Goal: Task Accomplishment & Management: Use online tool/utility

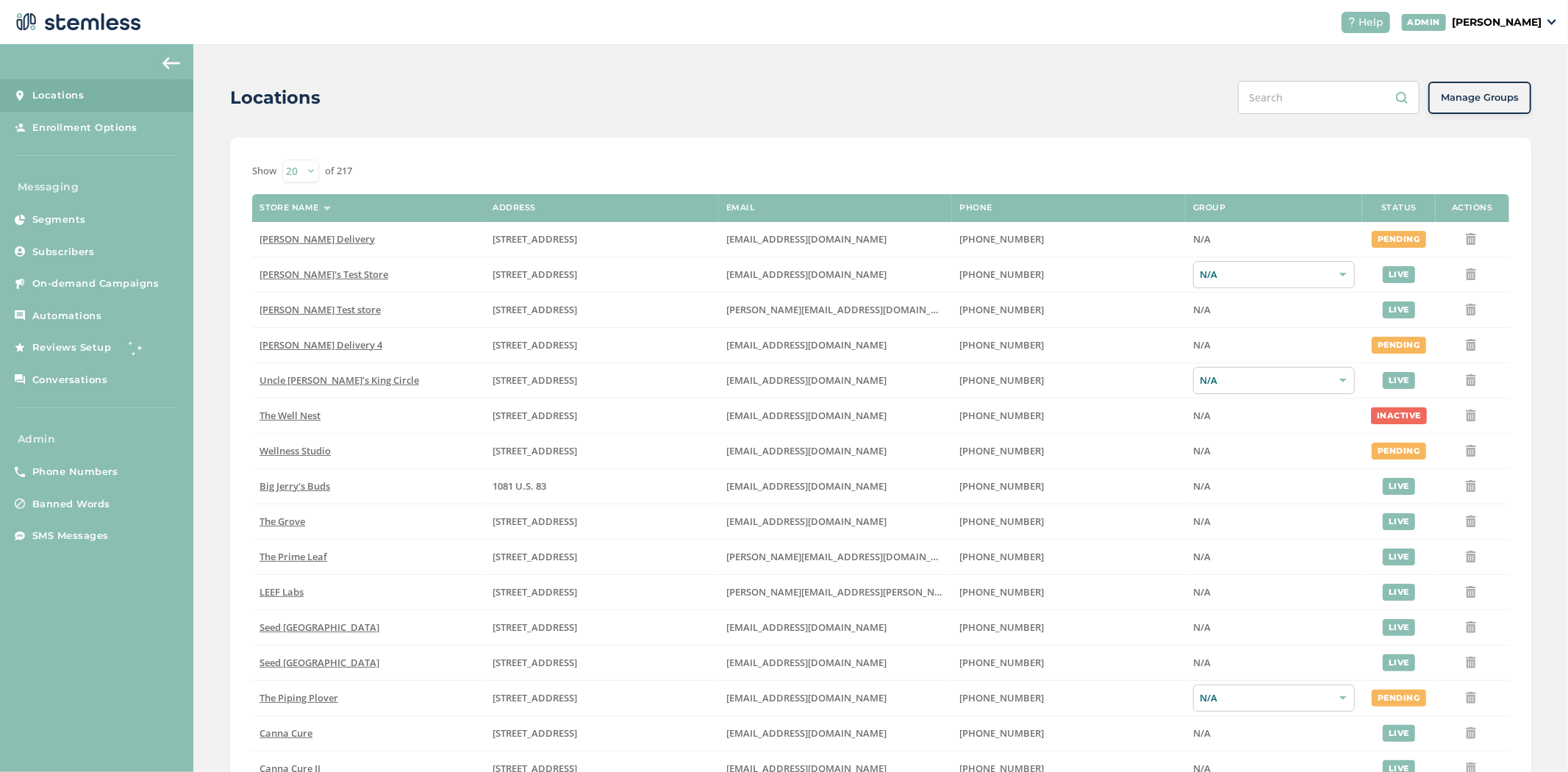
click at [1496, 20] on p "[PERSON_NAME]" at bounding box center [1496, 23] width 90 height 15
click at [81, 283] on span "On-demand Campaigns" at bounding box center [96, 284] width 127 height 15
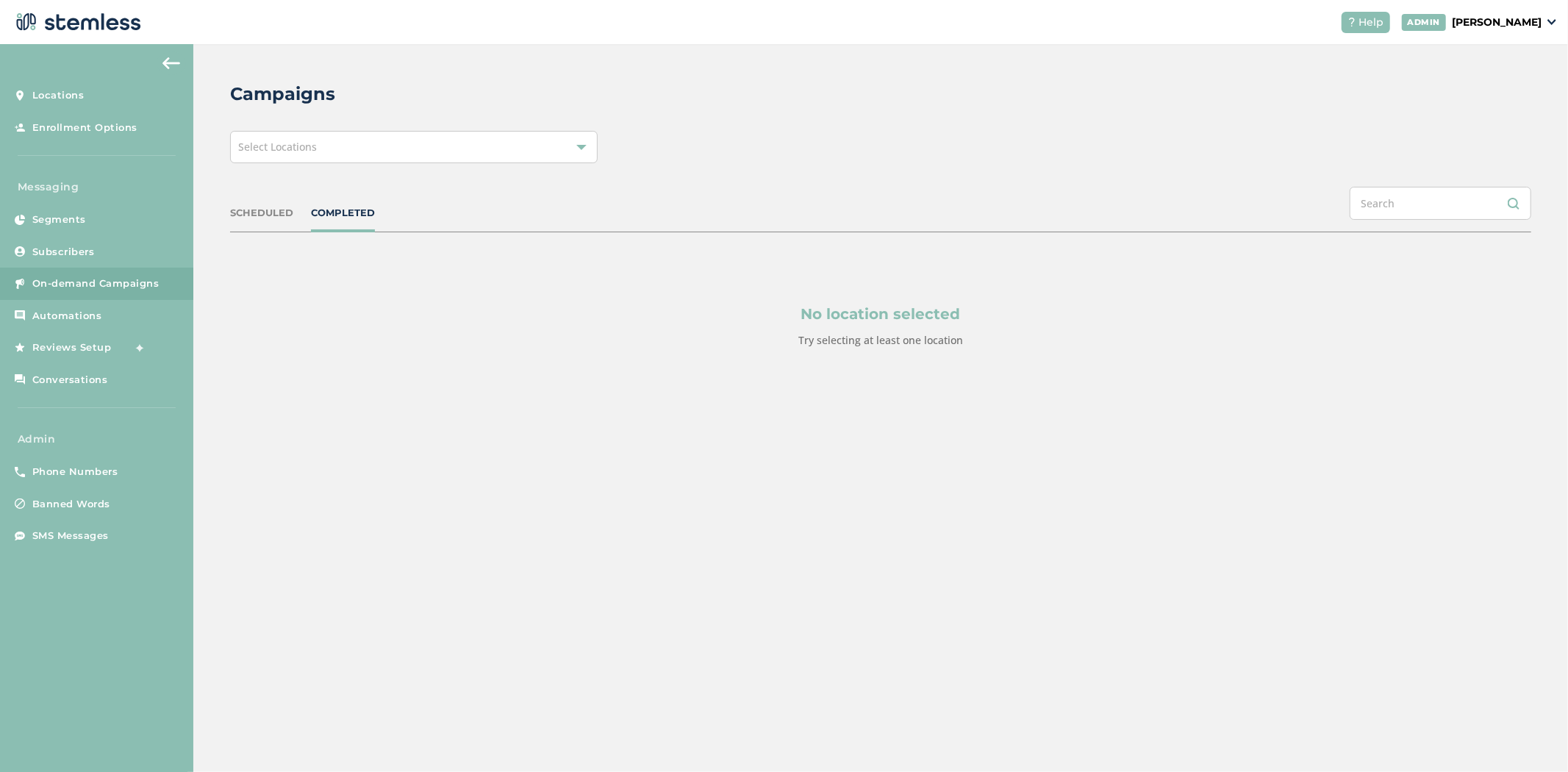
click at [343, 160] on div "Select Locations" at bounding box center [414, 147] width 368 height 32
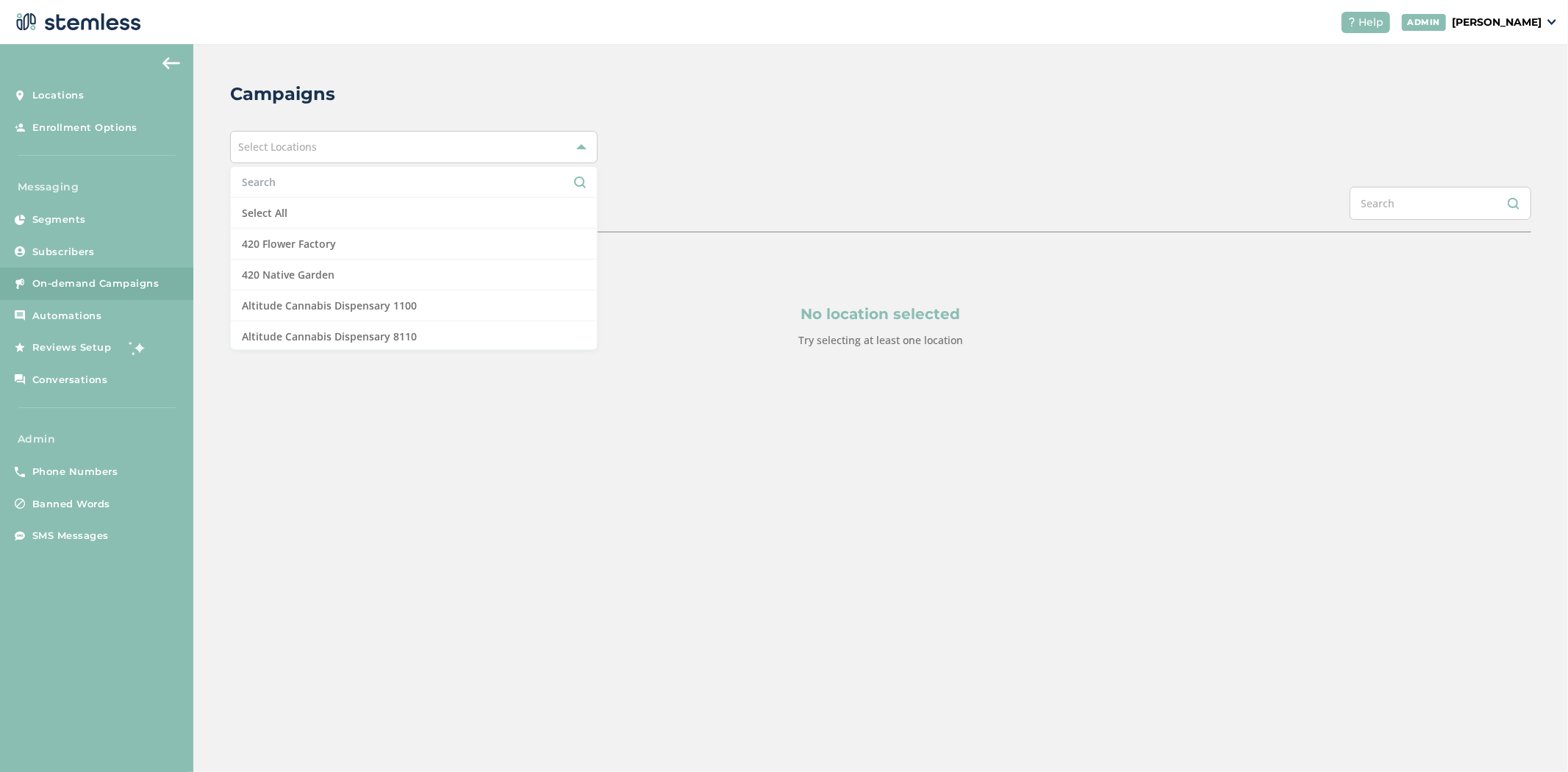
click at [351, 182] on input "text" at bounding box center [414, 182] width 344 height 15
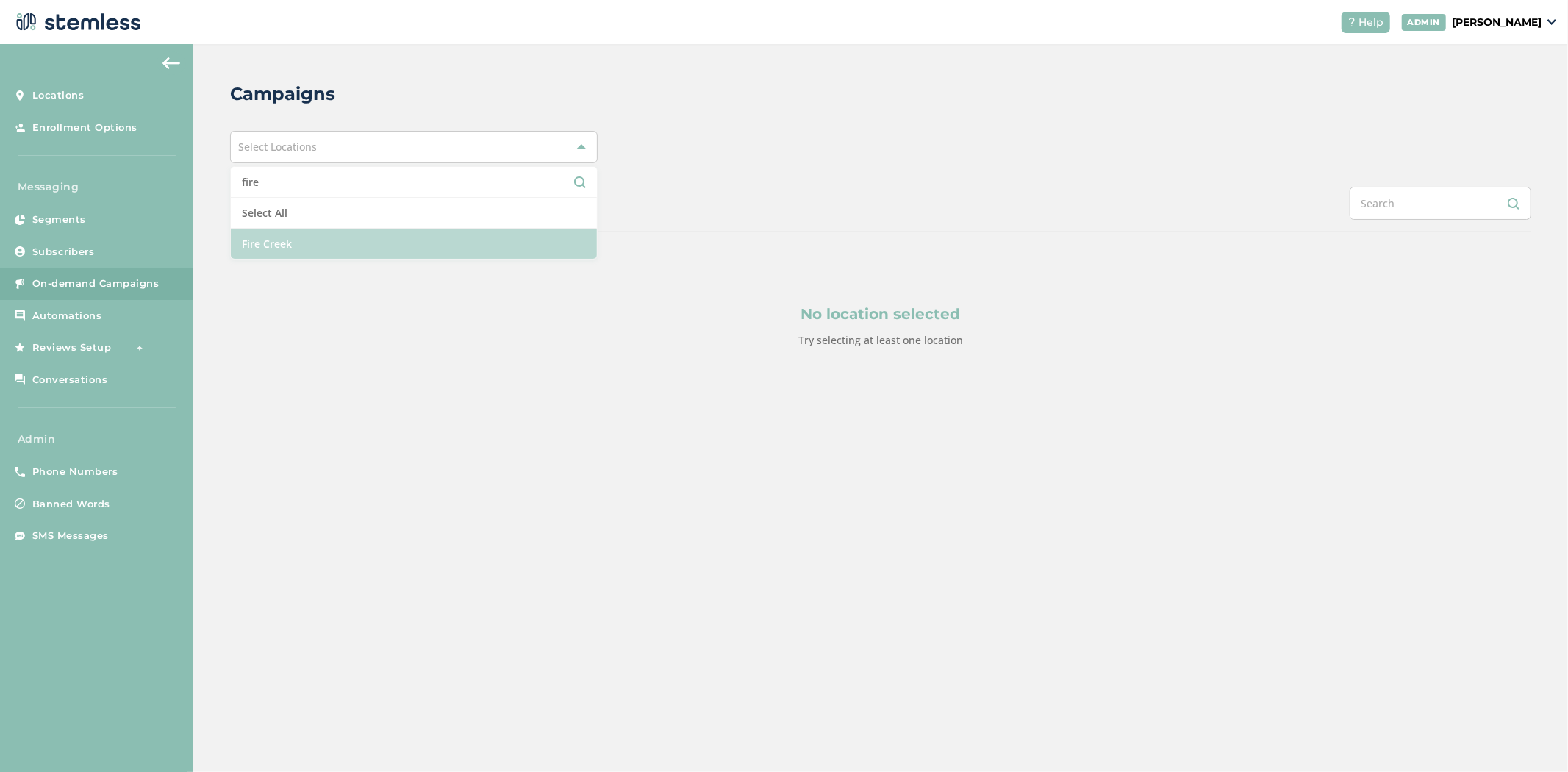
type input "fire"
click at [350, 244] on li "Fire Creek" at bounding box center [414, 243] width 366 height 30
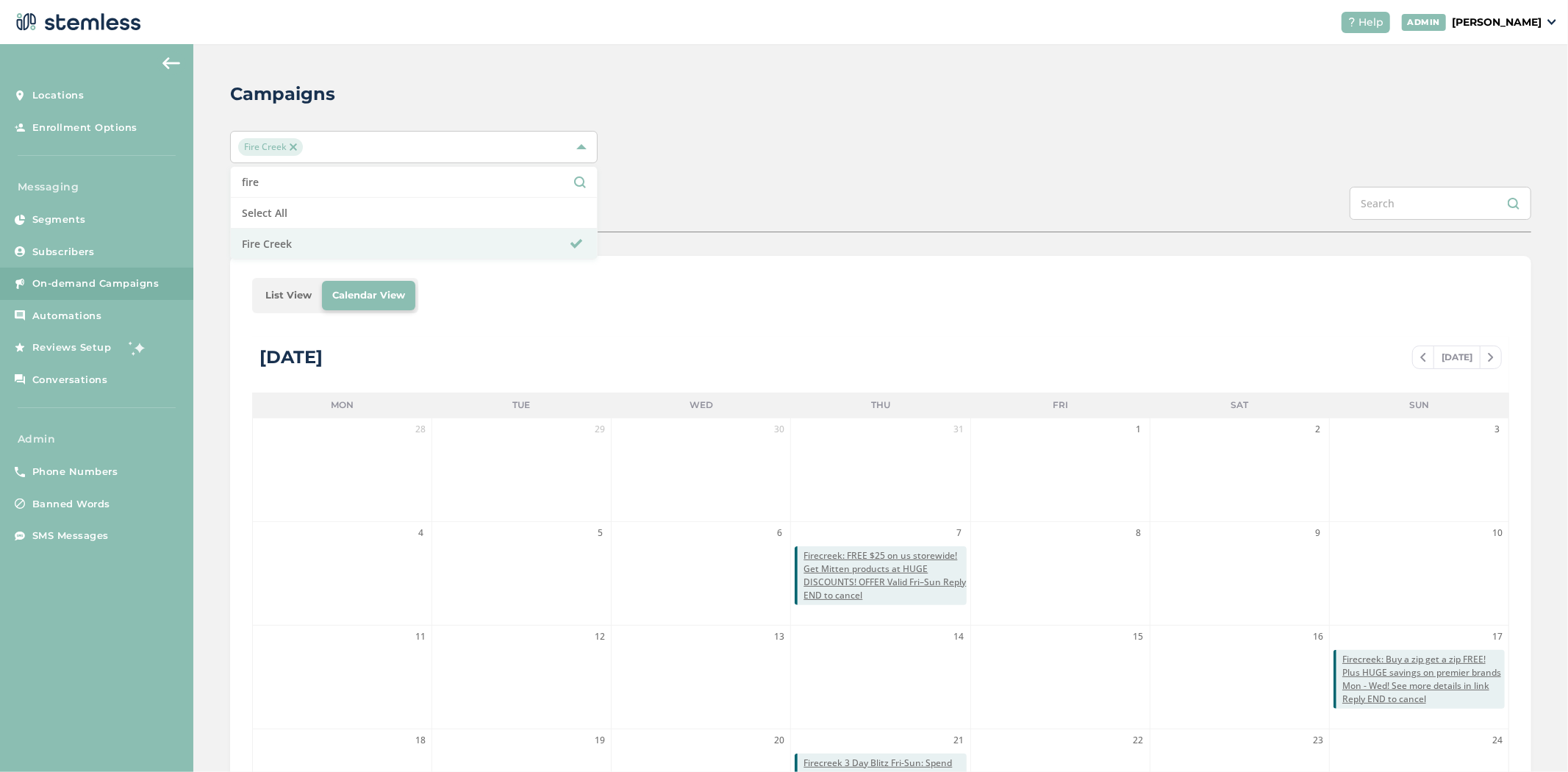
click at [710, 194] on div "SCHEDULED COMPLETED" at bounding box center [880, 209] width 1301 height 45
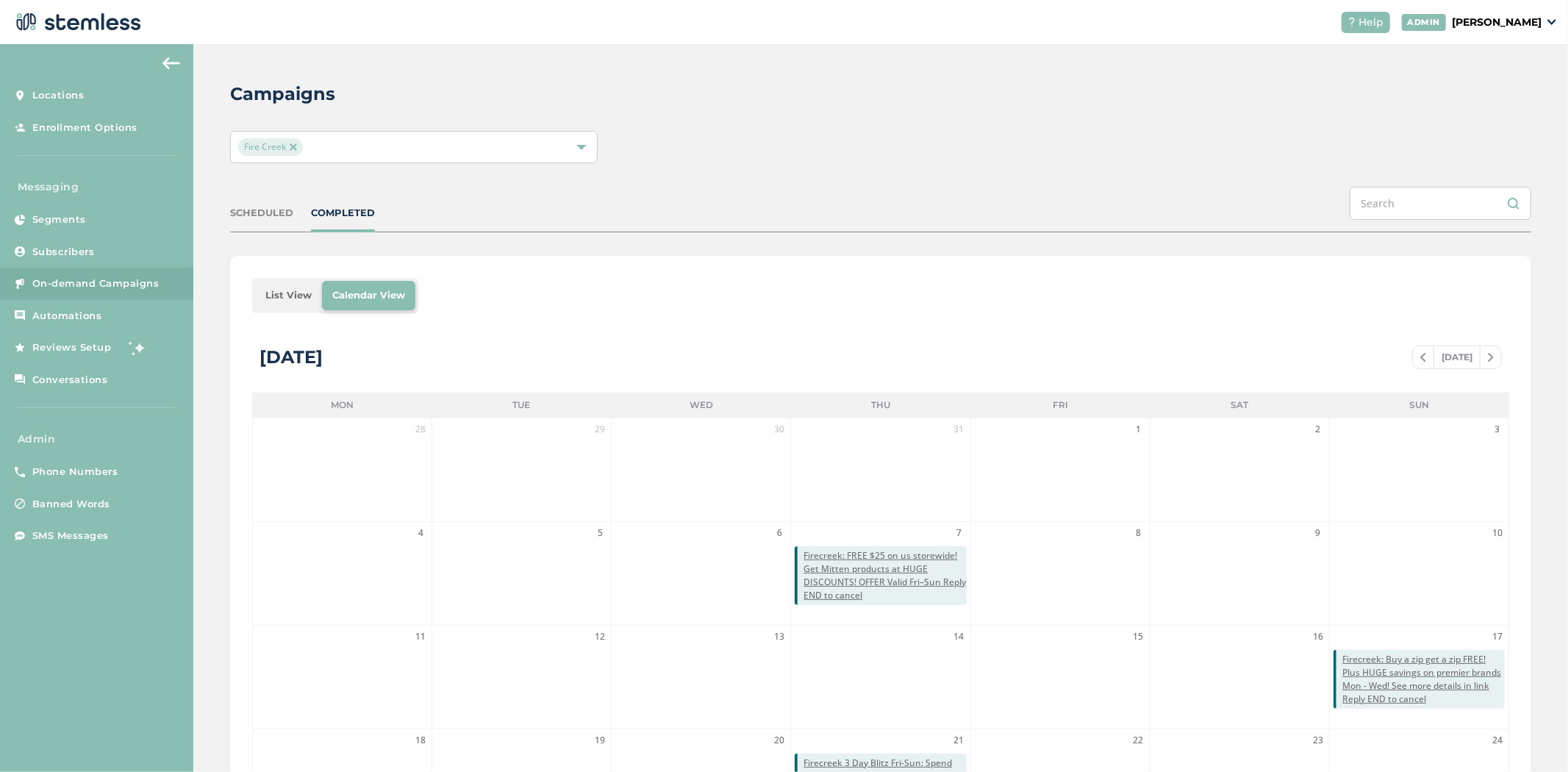
click at [295, 296] on li "List View" at bounding box center [289, 295] width 67 height 29
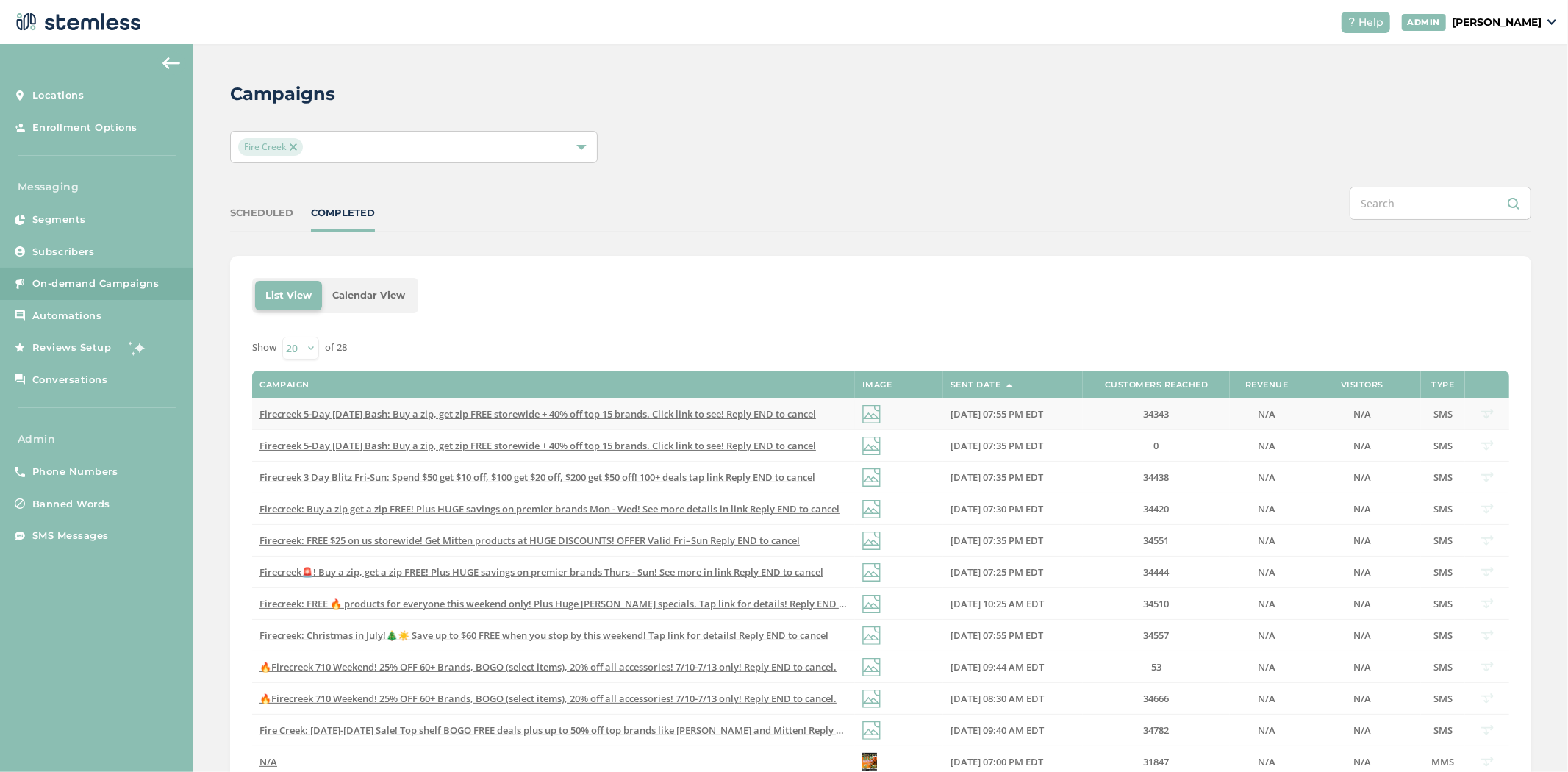
click at [710, 417] on span "Firecreek 5-Day [DATE] Bash: Buy a zip, get zip FREE storewide + 40% off top 15…" at bounding box center [537, 414] width 557 height 14
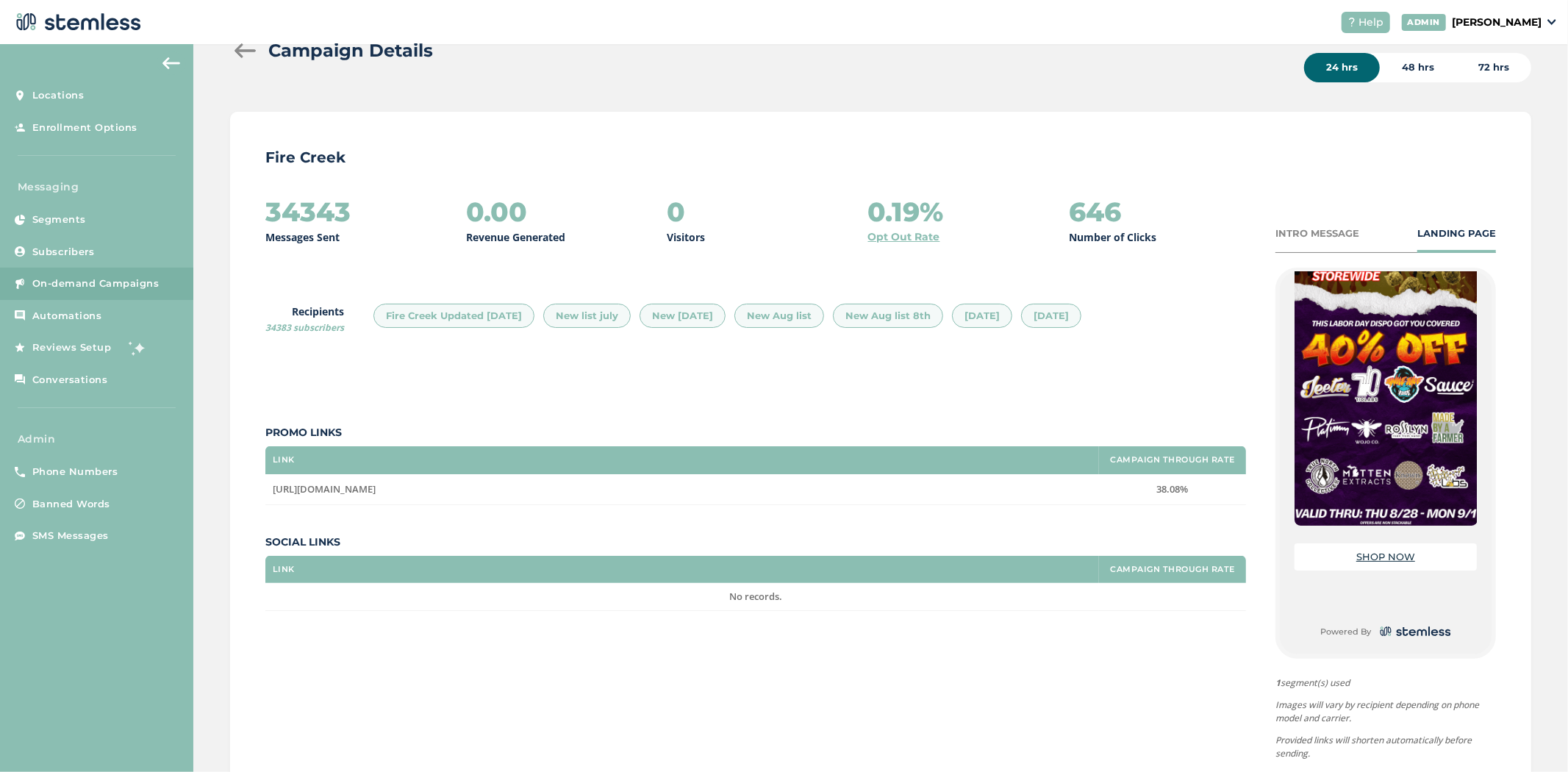
scroll to position [135, 0]
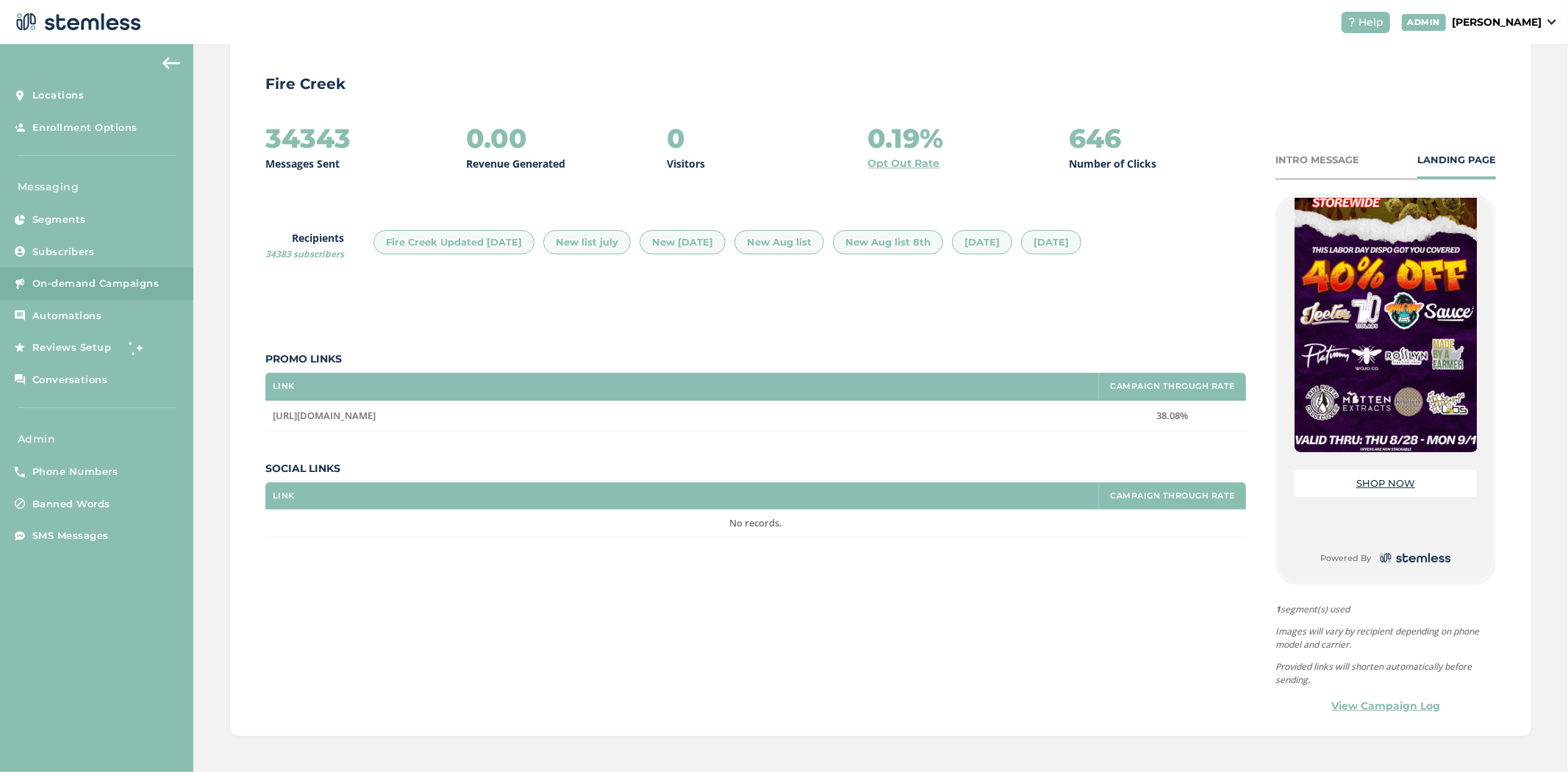
click at [1346, 695] on div "INTRO MESSAGE LANDING PAGE {Store Logo} {Store Name} SHOP NOW Powered By 1 segm…" at bounding box center [1386, 433] width 221 height 561
click at [1348, 703] on link "View Campaign Log" at bounding box center [1386, 706] width 109 height 15
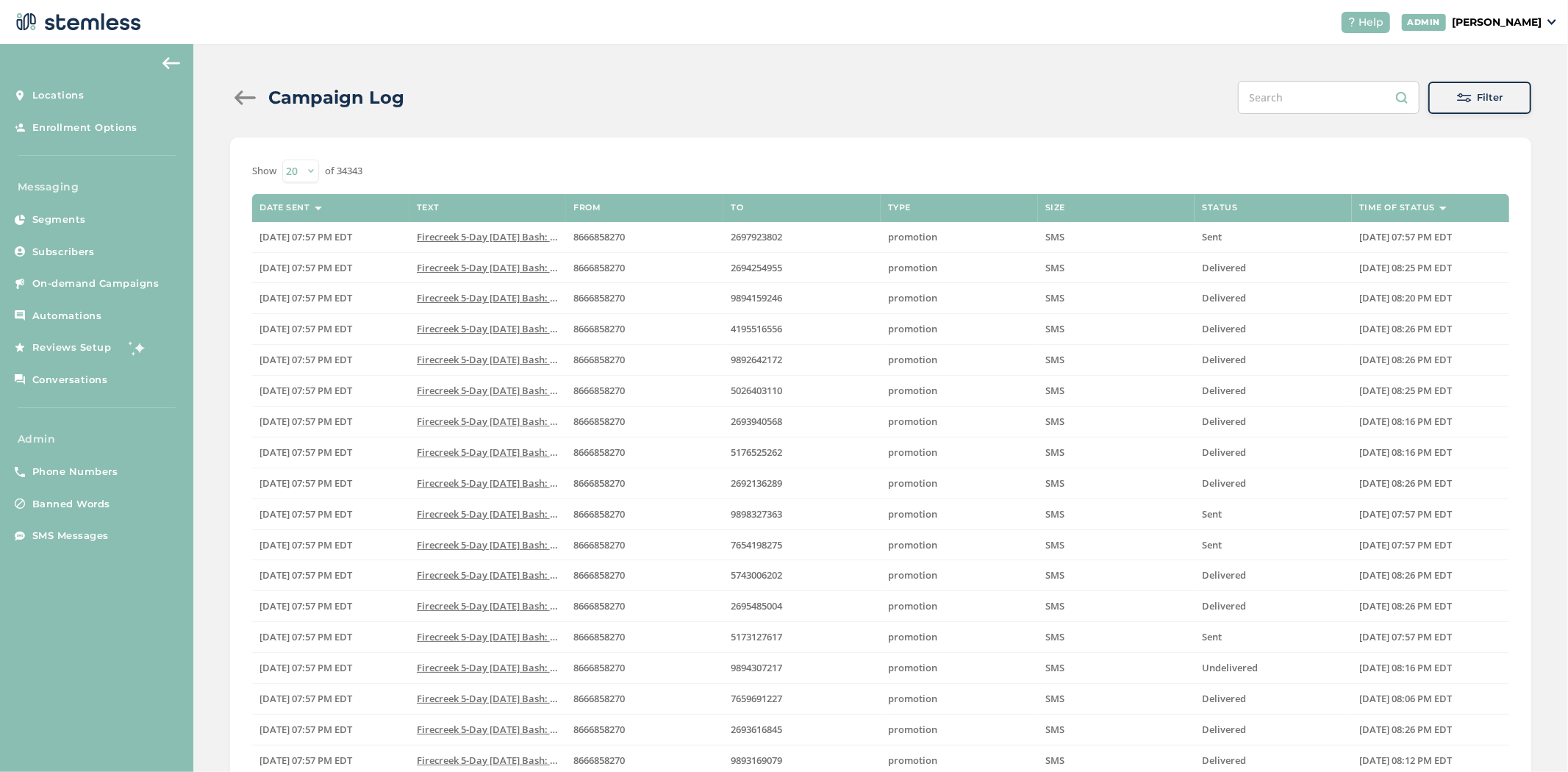
click at [286, 166] on select "20 50 100 200 500" at bounding box center [301, 171] width 37 height 23
drag, startPoint x: 304, startPoint y: 173, endPoint x: 307, endPoint y: 181, distance: 8.5
click at [304, 173] on select "20 50 100 200 500" at bounding box center [301, 171] width 37 height 23
select select "500"
click at [283, 160] on select "20 50 100 200 500" at bounding box center [301, 171] width 37 height 23
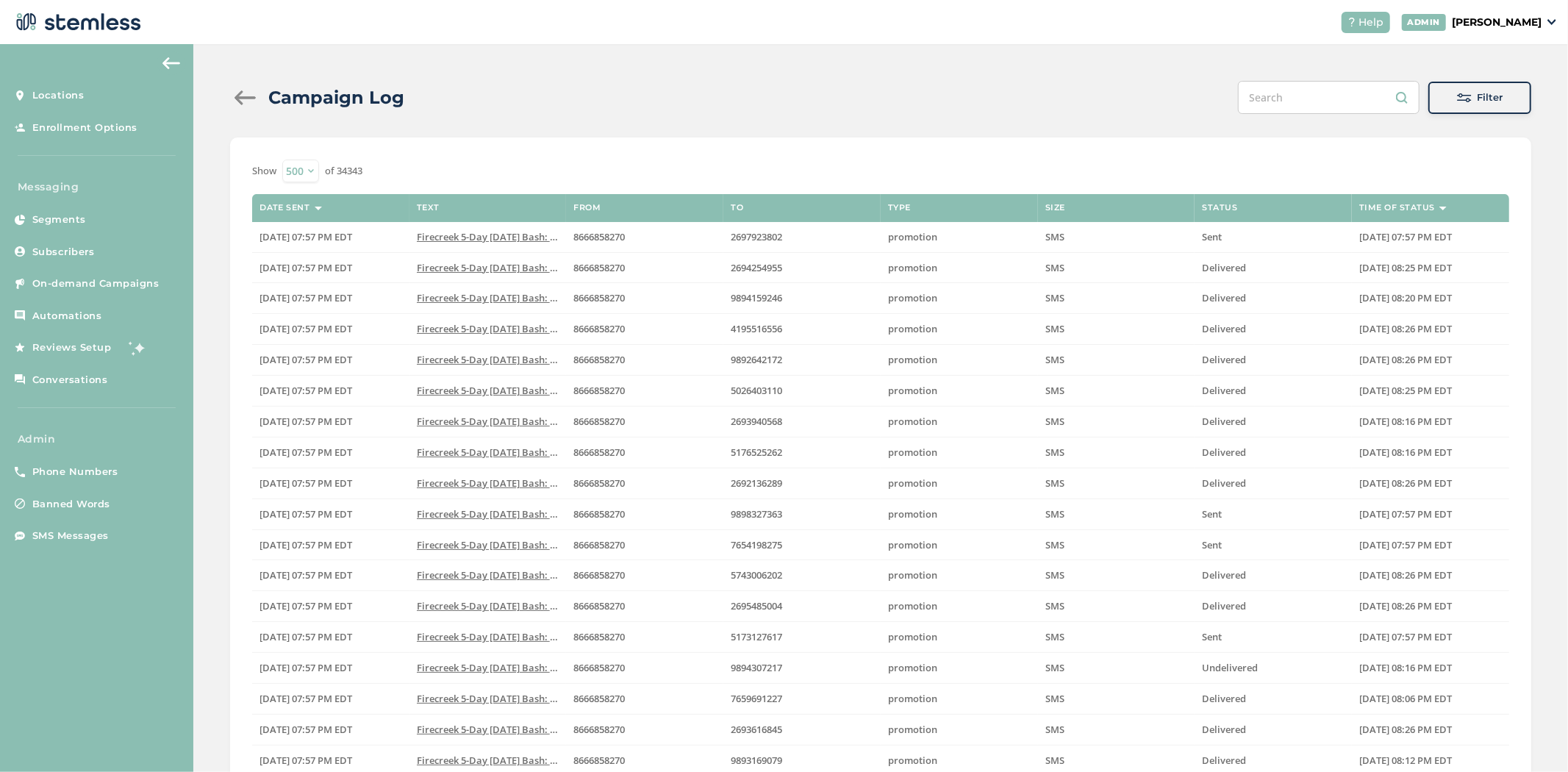
click at [1486, 98] on span "Filter" at bounding box center [1490, 98] width 26 height 15
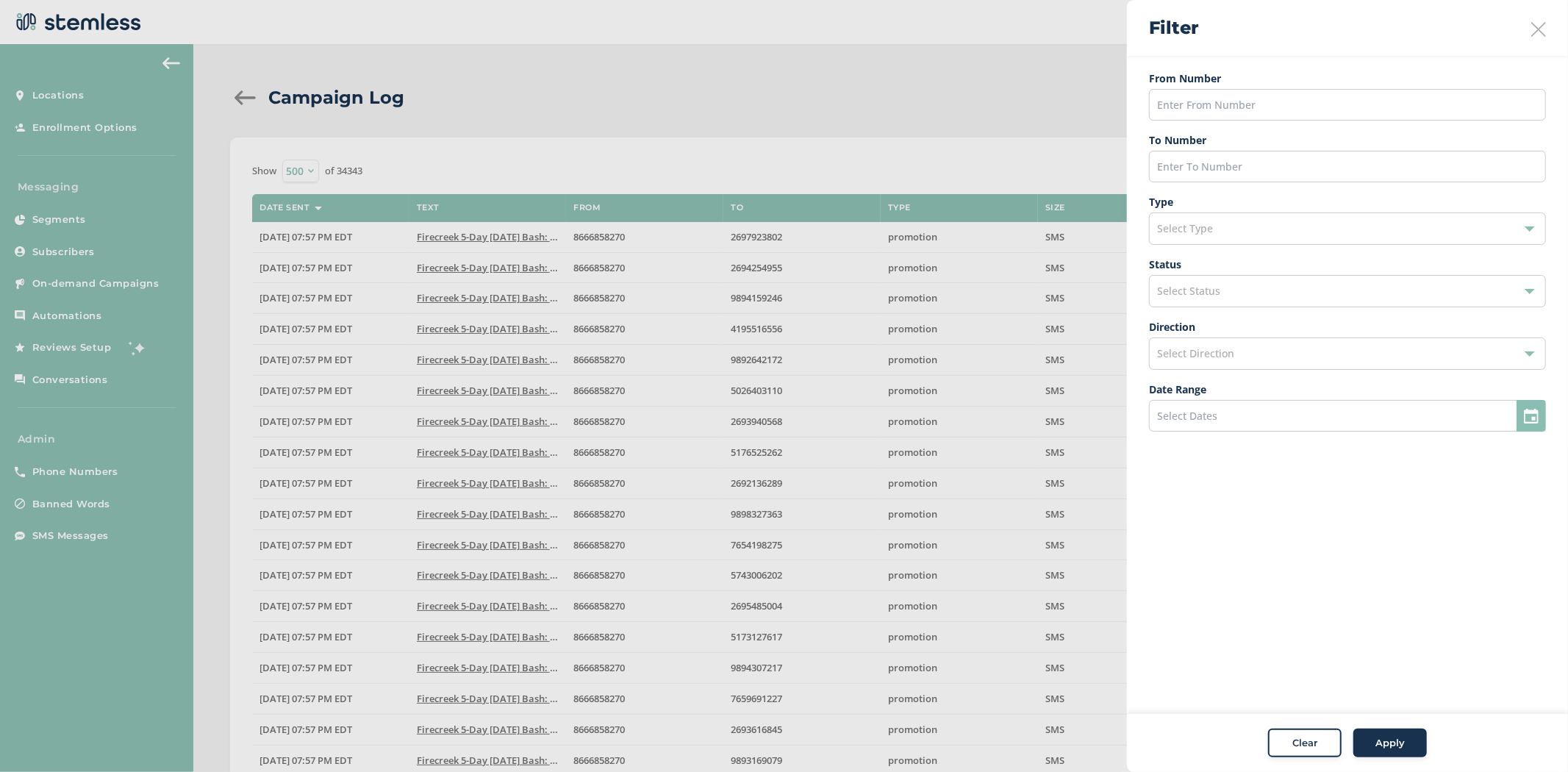
click at [1259, 233] on div "Select Type" at bounding box center [1347, 228] width 397 height 32
click at [1287, 514] on aside "Filter From Number To Number Type Select Type Subscribe Unsubscribe Promotion C…" at bounding box center [1347, 386] width 441 height 772
click at [1230, 285] on div "Select Status" at bounding box center [1347, 291] width 397 height 32
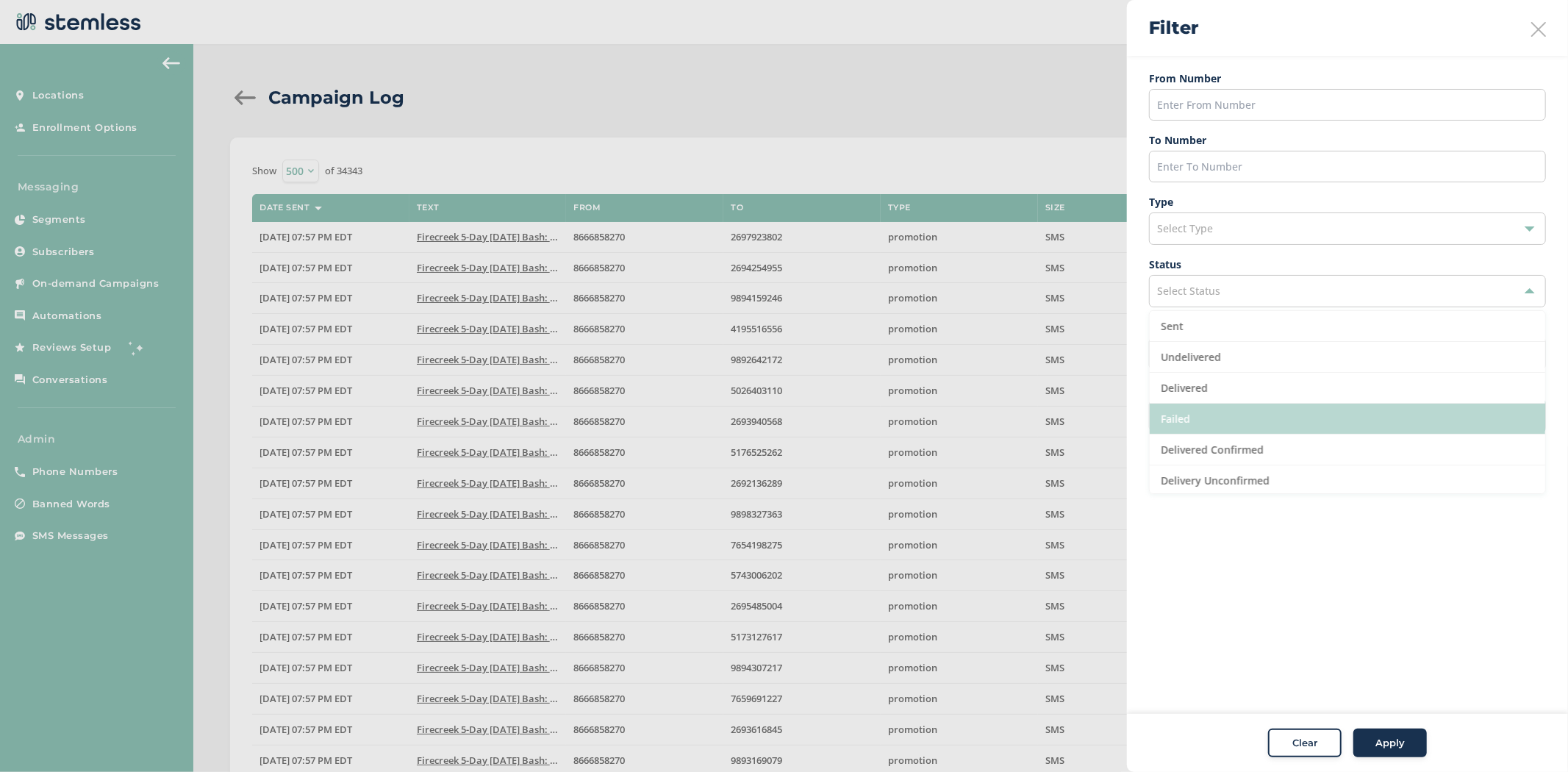
click at [1224, 416] on li "Failed" at bounding box center [1347, 419] width 396 height 31
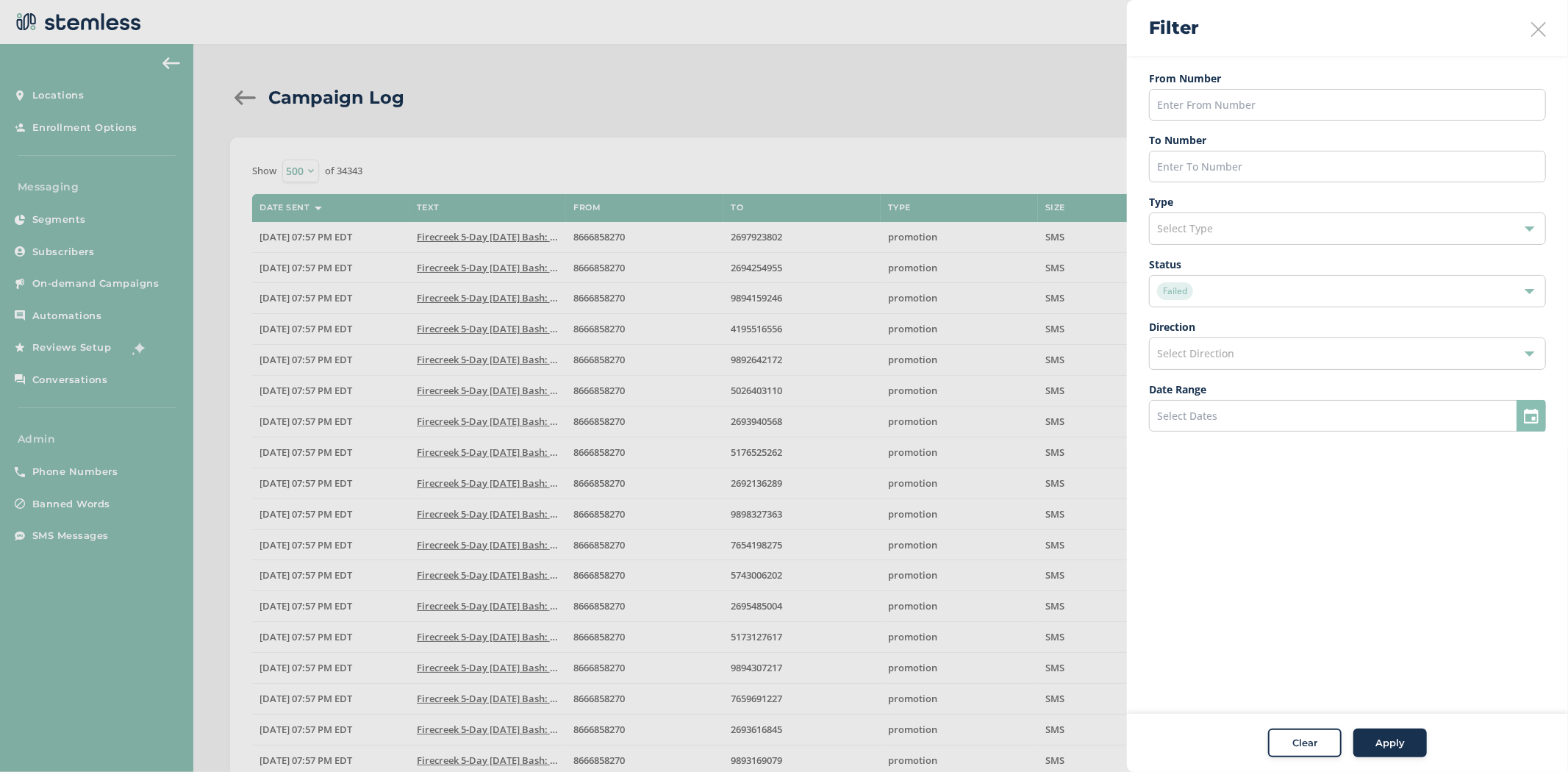
click at [1364, 744] on div "Apply" at bounding box center [1390, 743] width 53 height 15
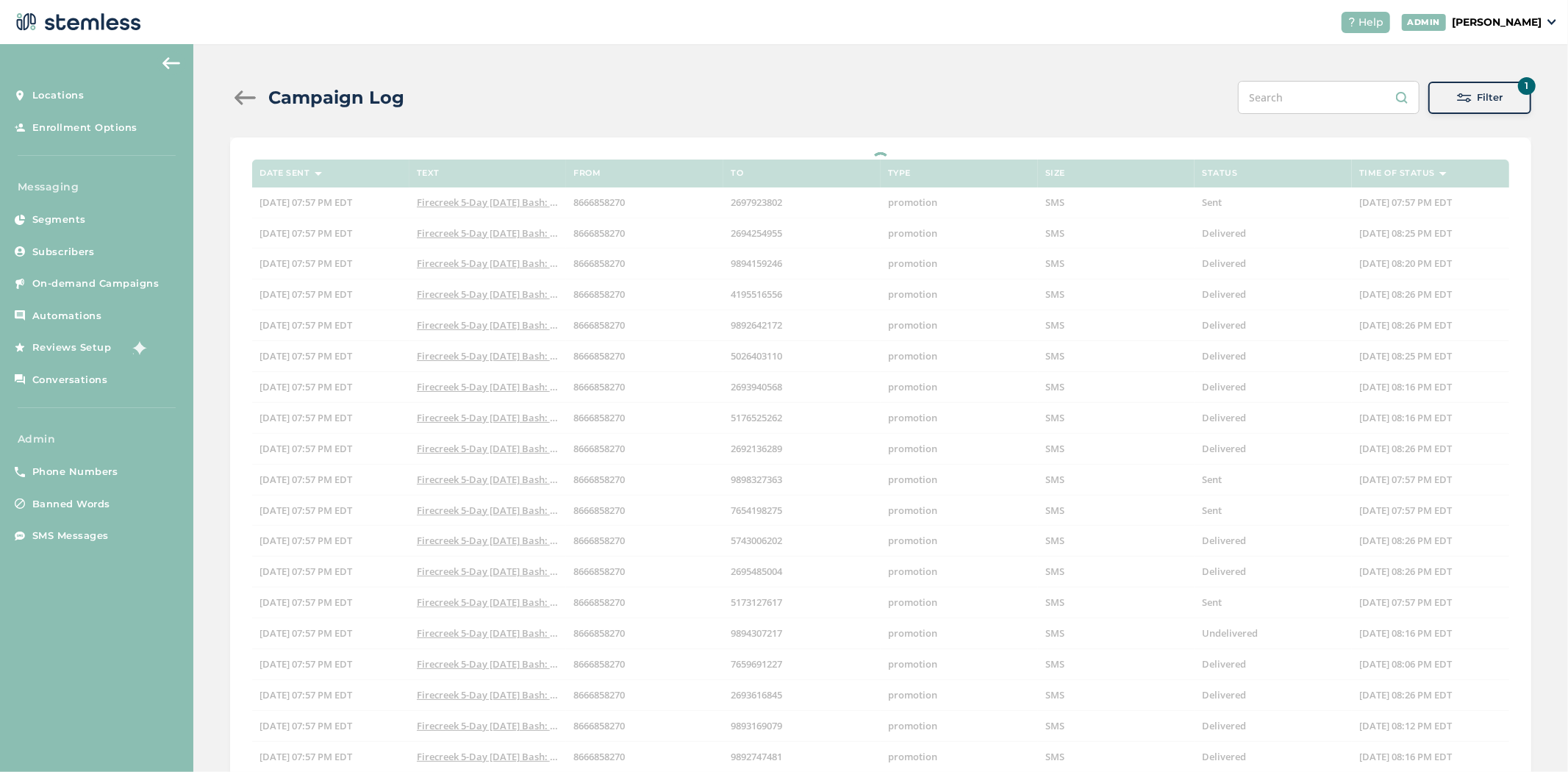
select select "500"
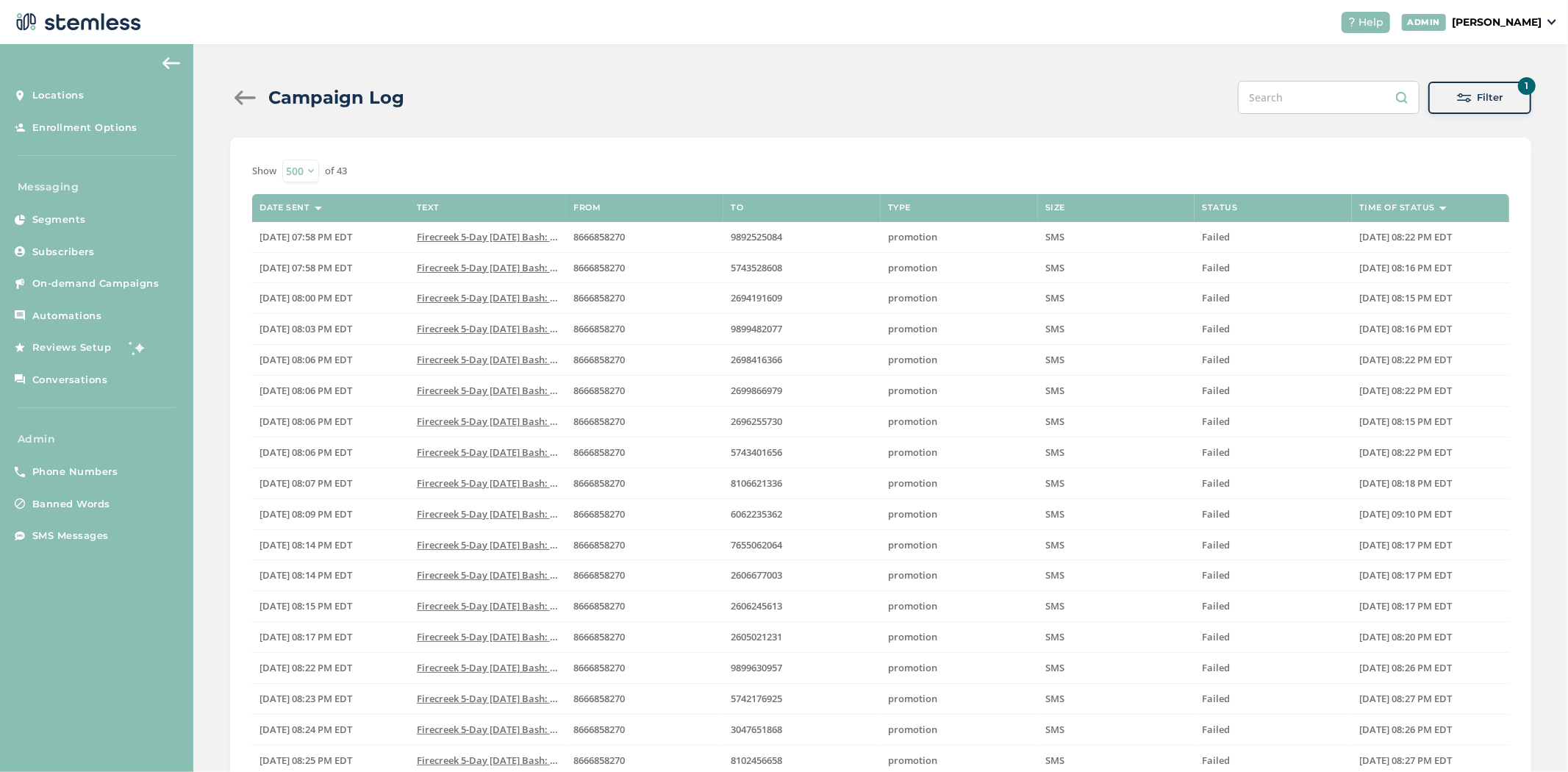
click at [1507, 105] on div "Filter" at bounding box center [1479, 98] width 79 height 15
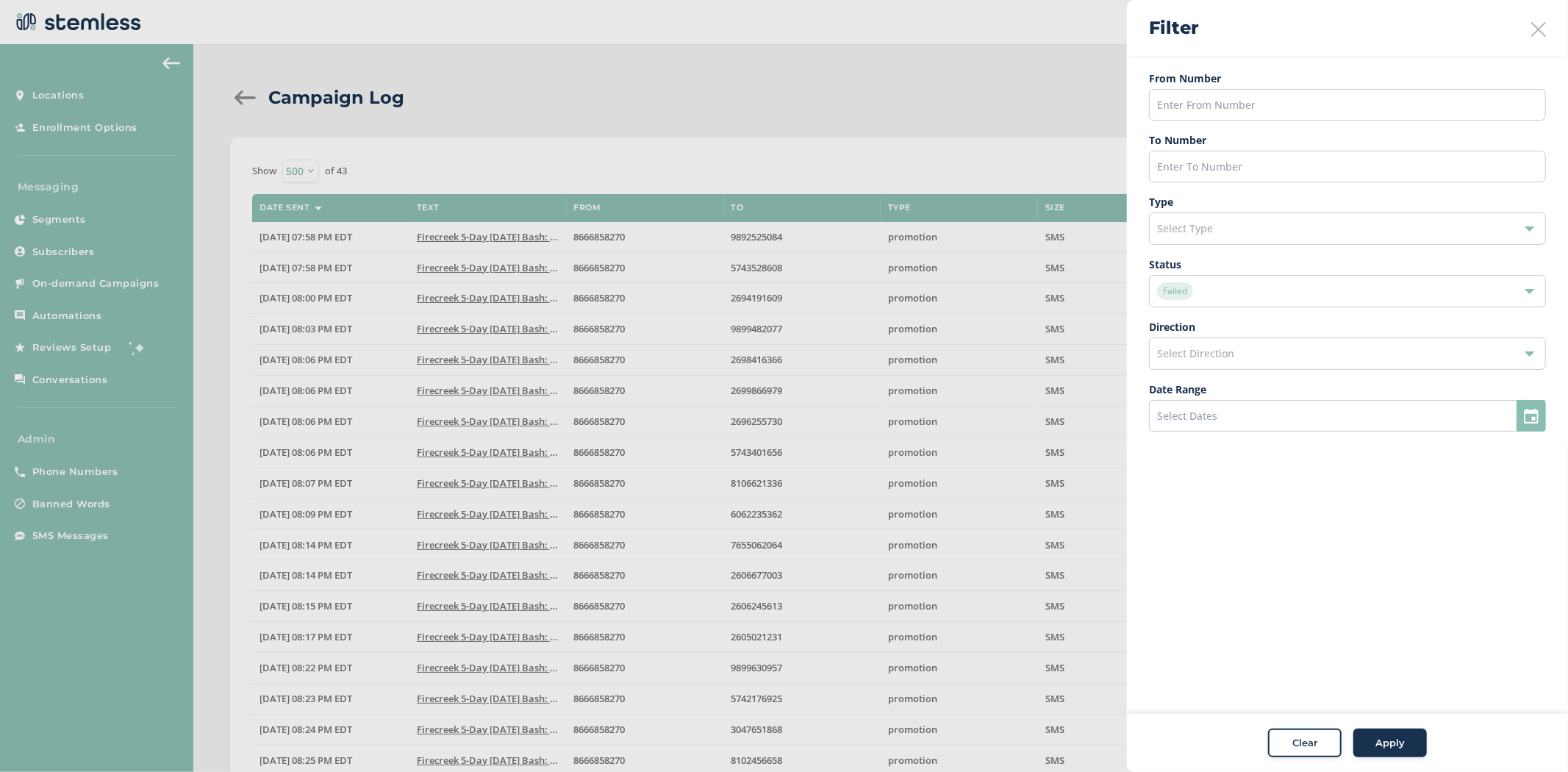
click at [1277, 295] on div "Failed" at bounding box center [1340, 291] width 366 height 17
click at [719, 65] on div at bounding box center [784, 386] width 1568 height 772
click at [255, 94] on div at bounding box center [784, 386] width 1568 height 772
click at [241, 101] on div at bounding box center [784, 386] width 1568 height 772
click at [1540, 37] on div "Filter" at bounding box center [1347, 28] width 441 height 56
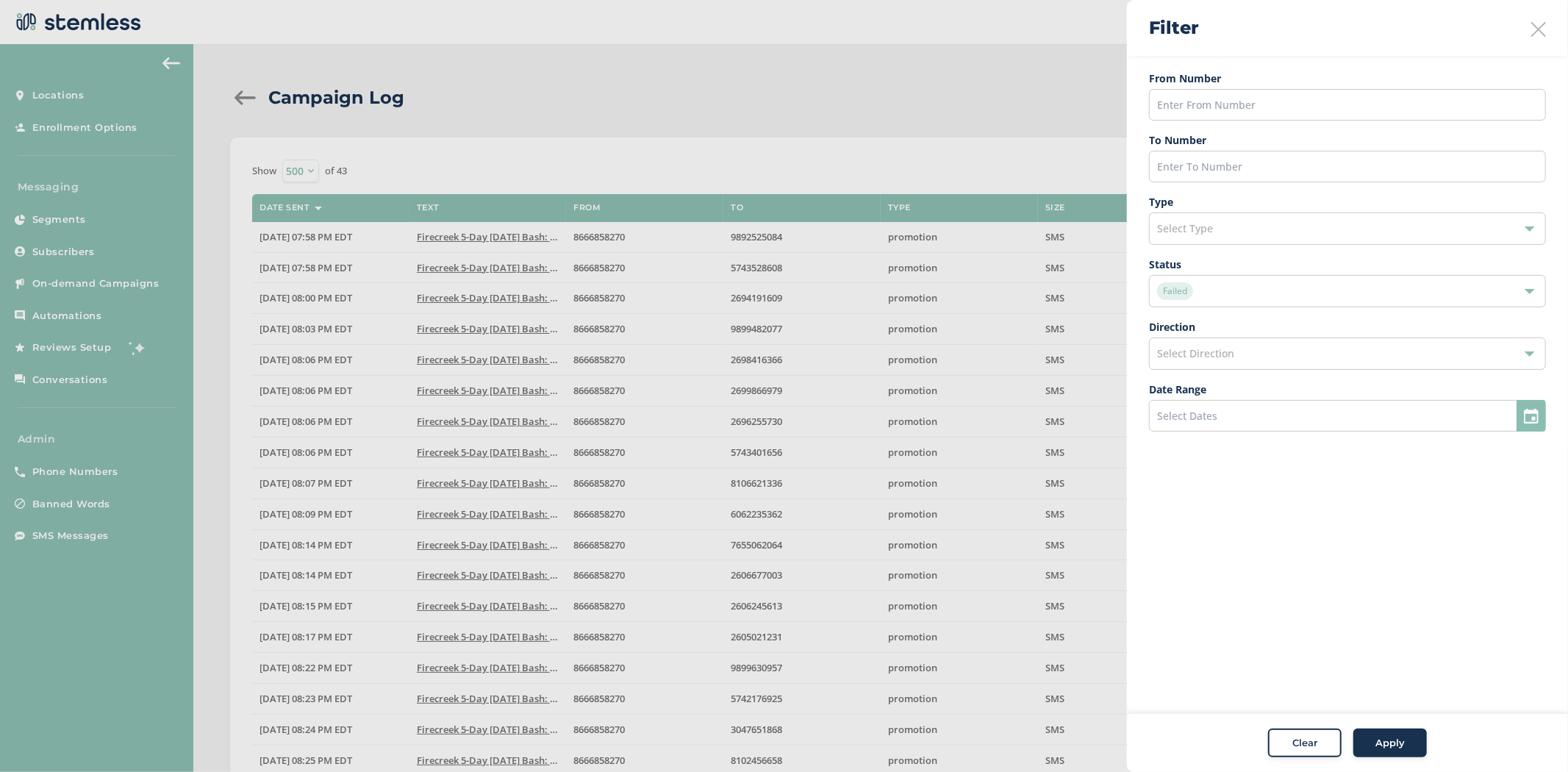
click at [1541, 27] on icon at bounding box center [1539, 29] width 15 height 15
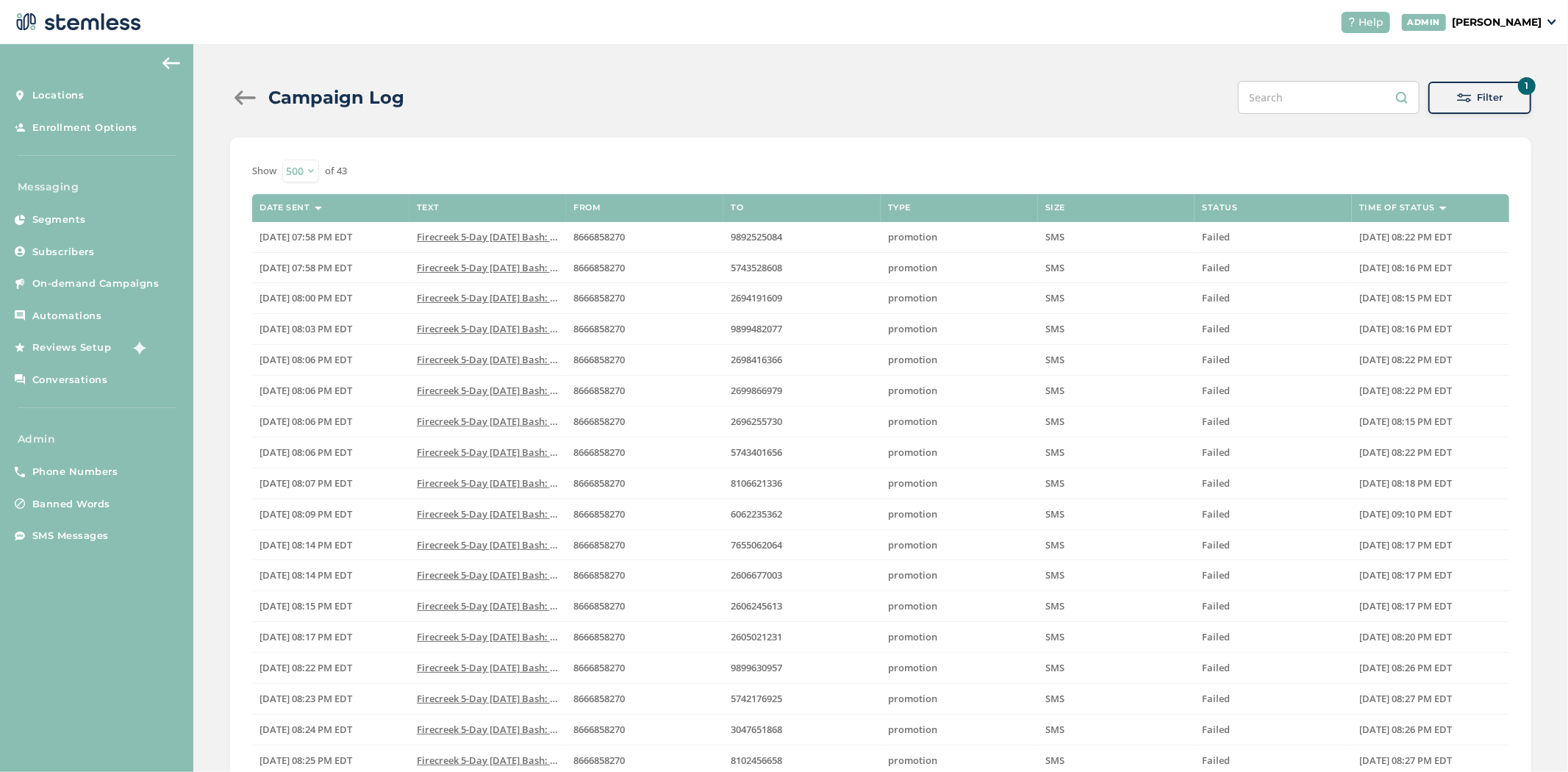
click at [237, 90] on div at bounding box center [244, 98] width 29 height 15
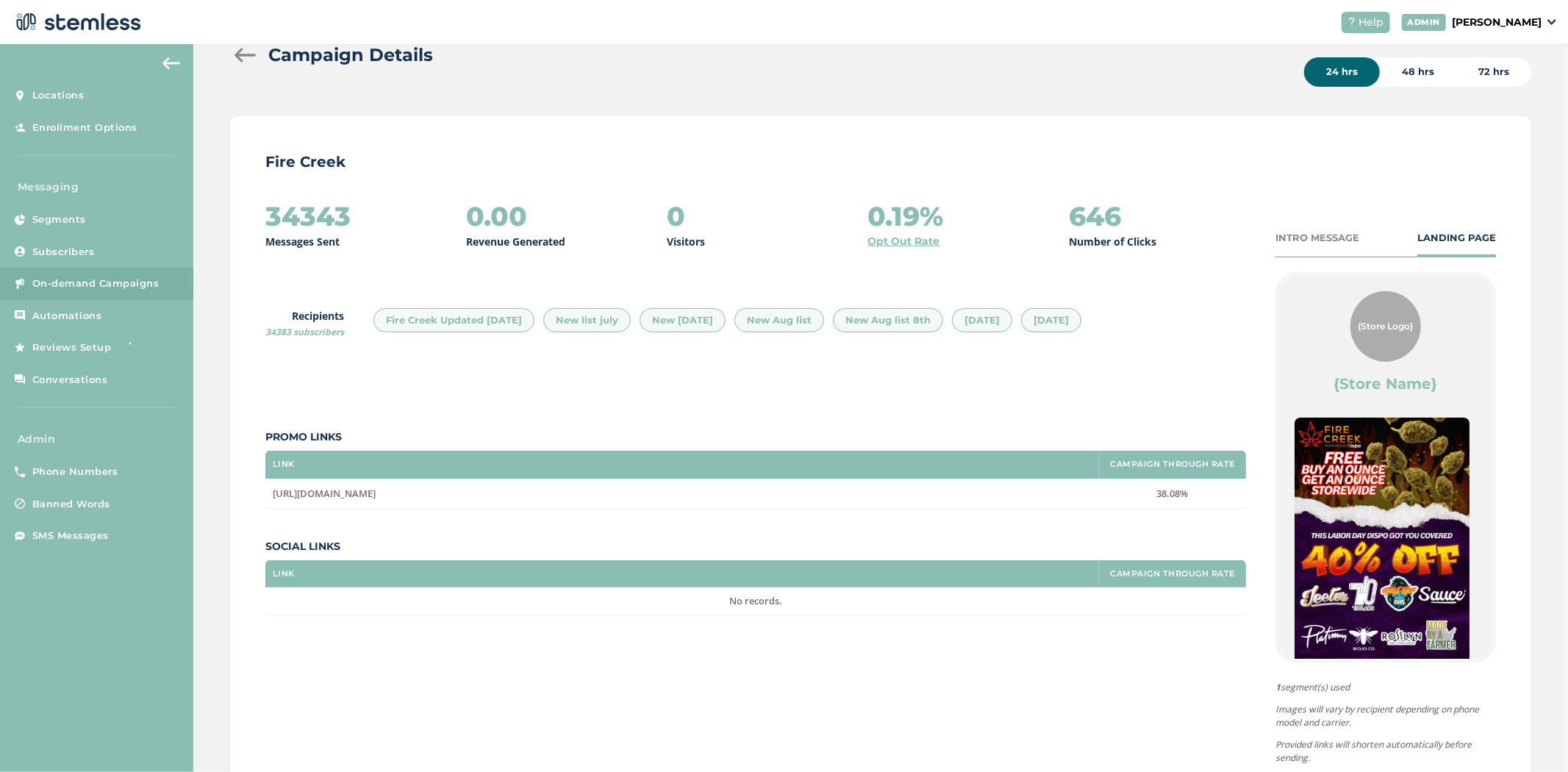
scroll to position [135, 0]
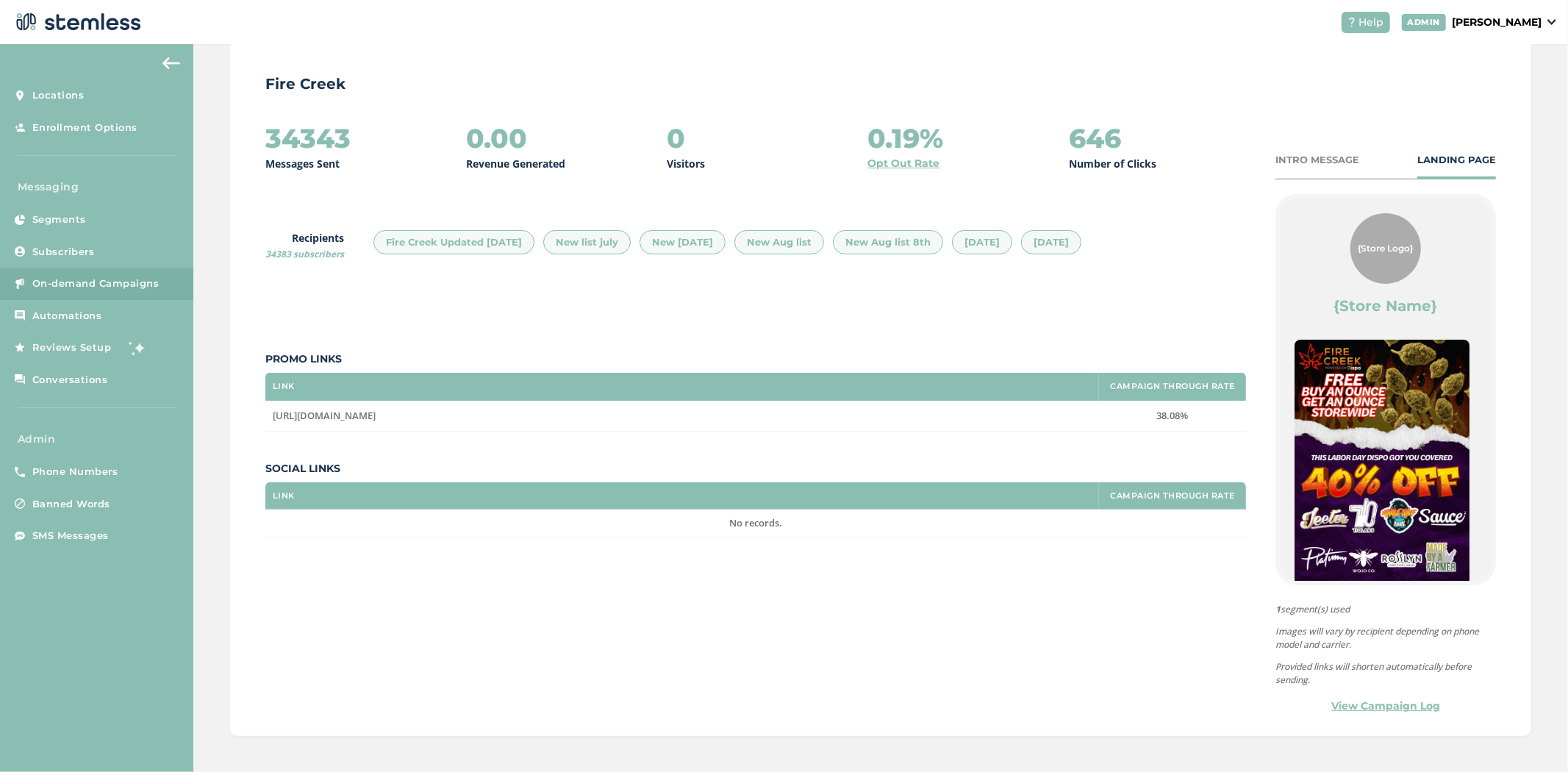
click at [1393, 707] on link "View Campaign Log" at bounding box center [1386, 706] width 109 height 15
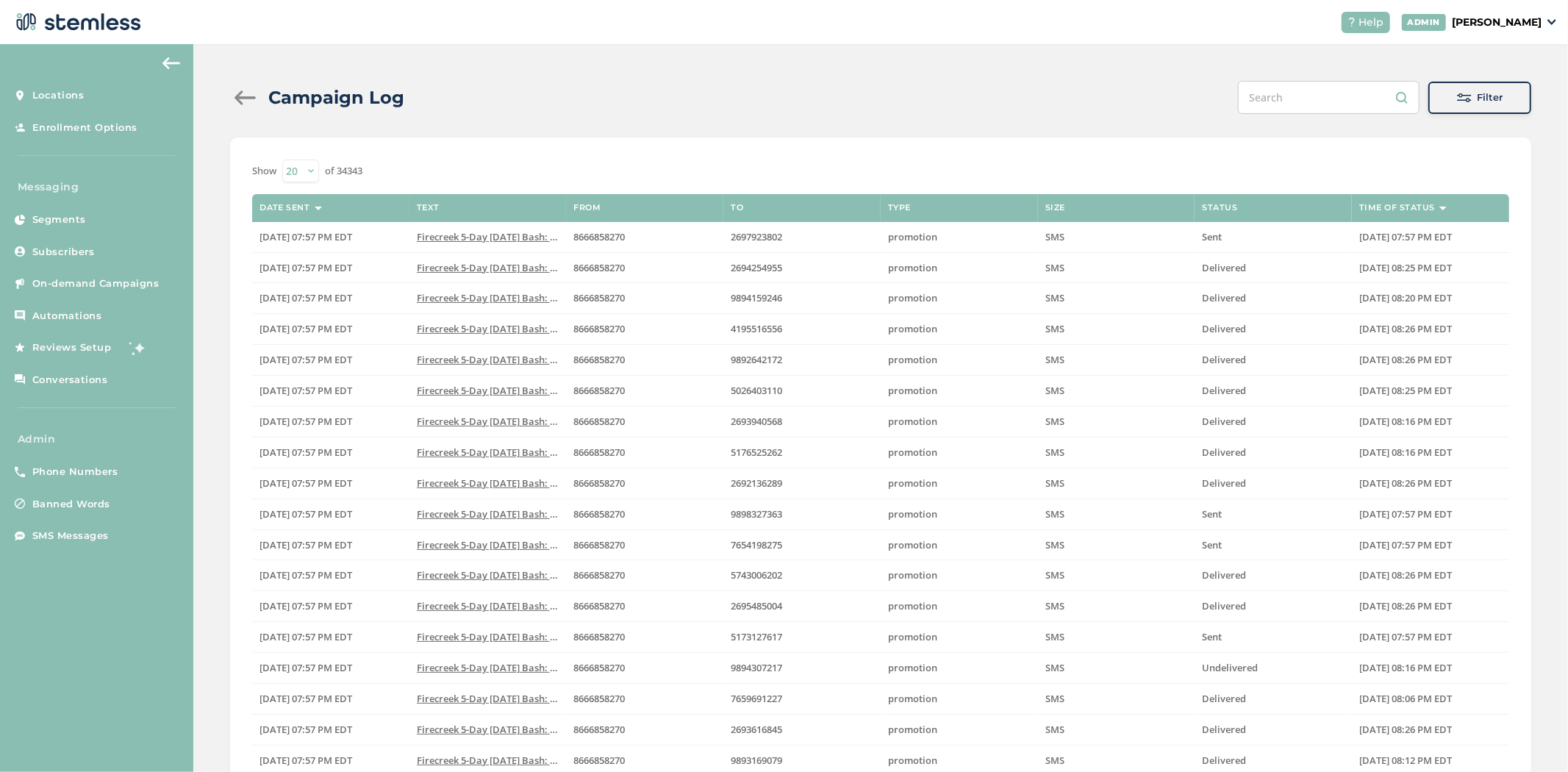
click at [1468, 102] on div "Filter" at bounding box center [1479, 98] width 79 height 15
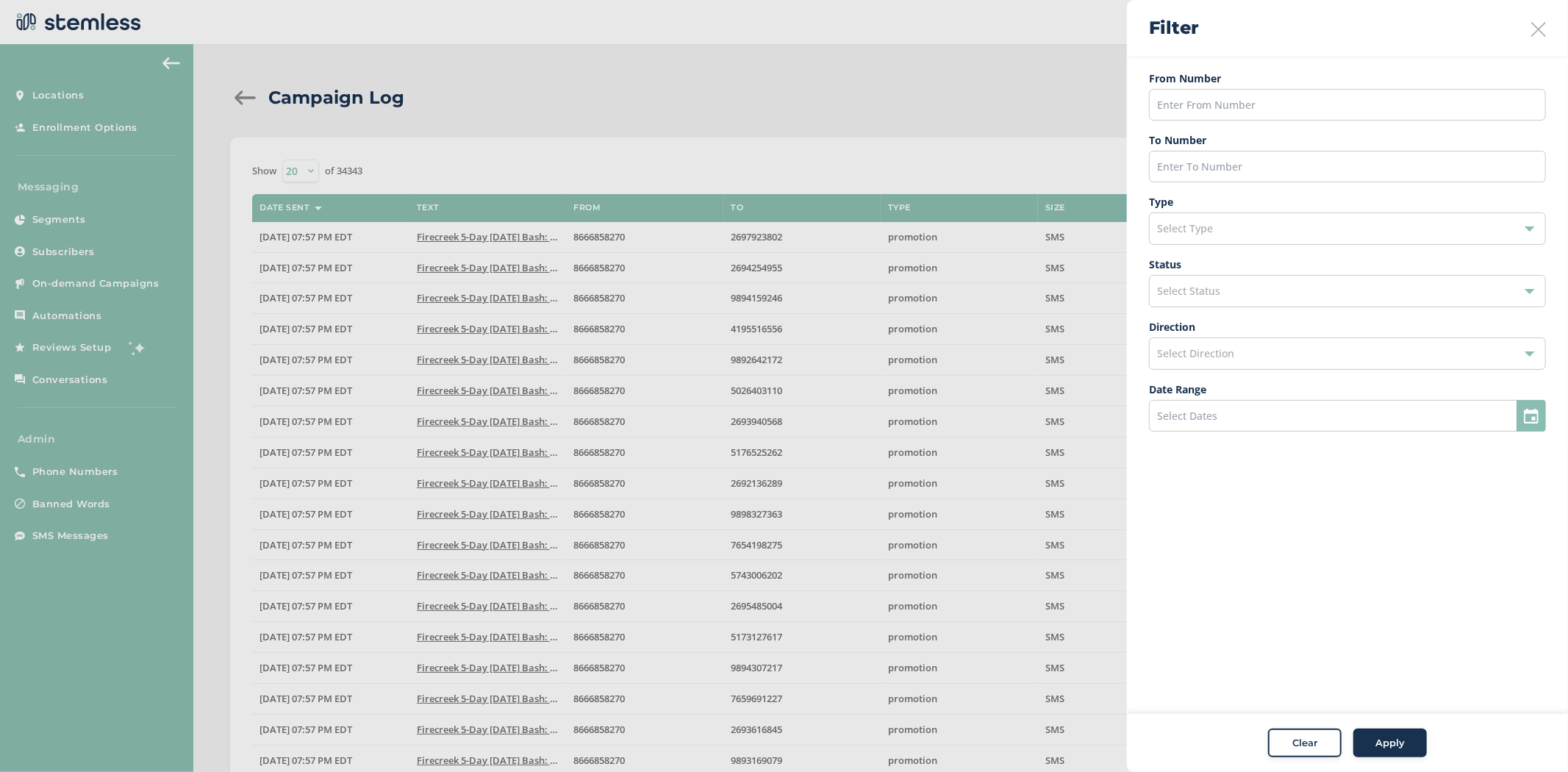
click at [1249, 231] on div "Select Type" at bounding box center [1347, 228] width 397 height 32
drag, startPoint x: 1312, startPoint y: 539, endPoint x: 1312, endPoint y: 503, distance: 36.0
click at [1312, 537] on aside "Filter From Number To Number Type Select Type Subscribe Unsubscribe Promotion C…" at bounding box center [1347, 386] width 441 height 772
click at [1260, 296] on div "Select Status" at bounding box center [1347, 291] width 397 height 32
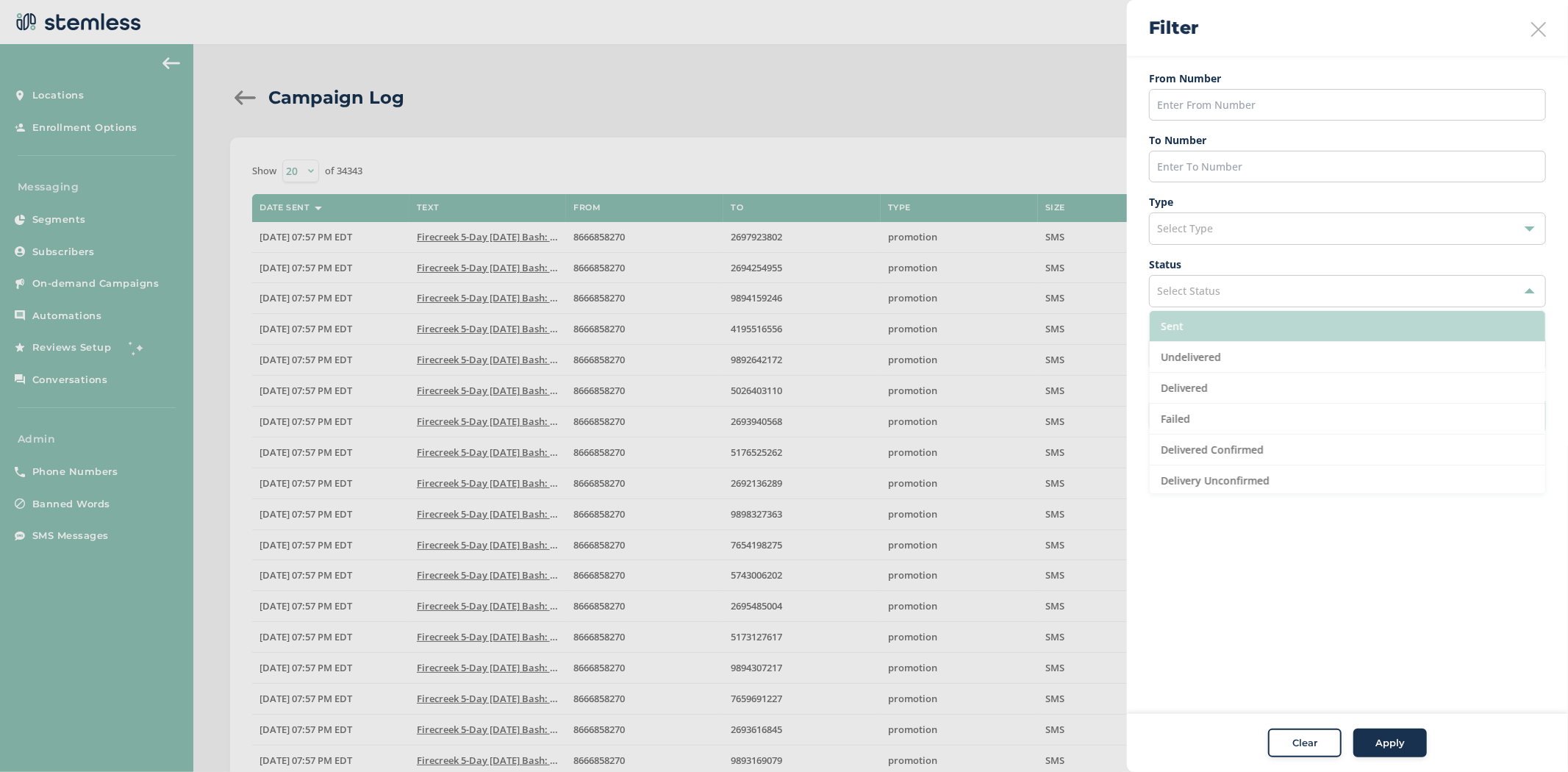
click at [1270, 325] on li "Sent" at bounding box center [1347, 326] width 396 height 31
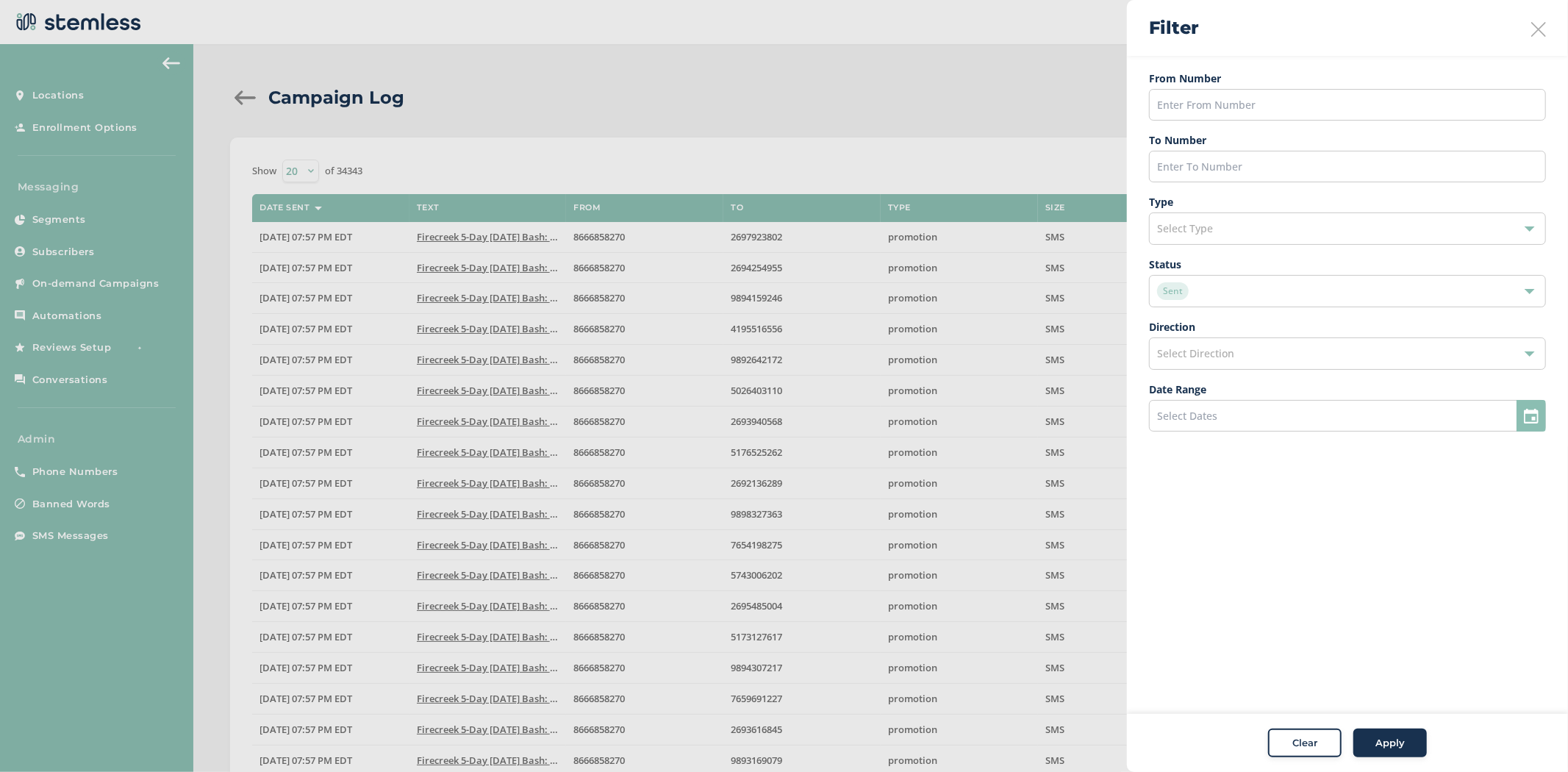
click at [1375, 746] on div "Apply" at bounding box center [1390, 743] width 53 height 15
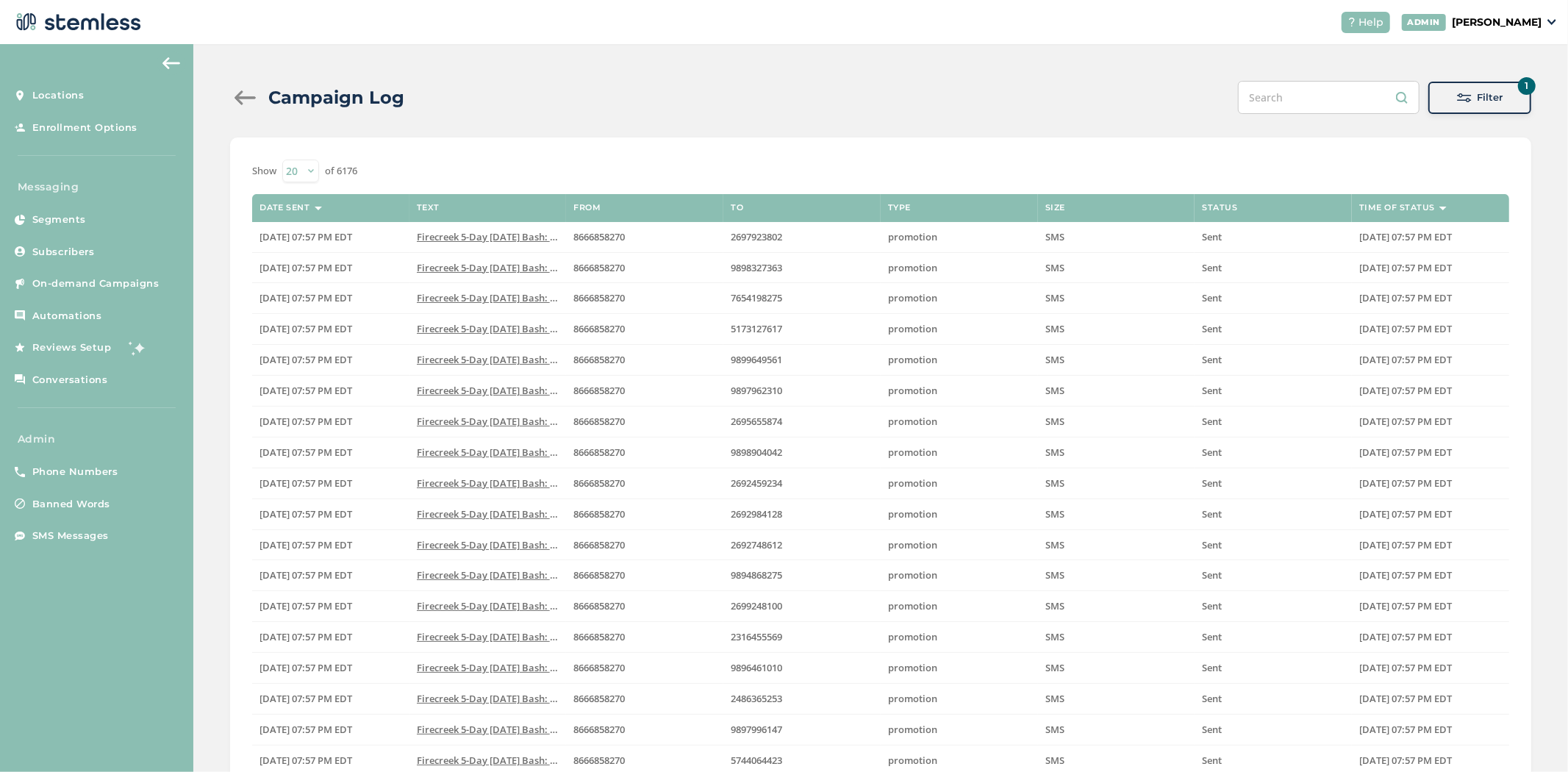
click at [1075, 155] on div "Show 20 50 100 200 500 of 6176 Date Sent Text From To Type Size Status Time of …" at bounding box center [880, 498] width 1301 height 722
click at [1496, 106] on button "1 Filter" at bounding box center [1480, 97] width 103 height 32
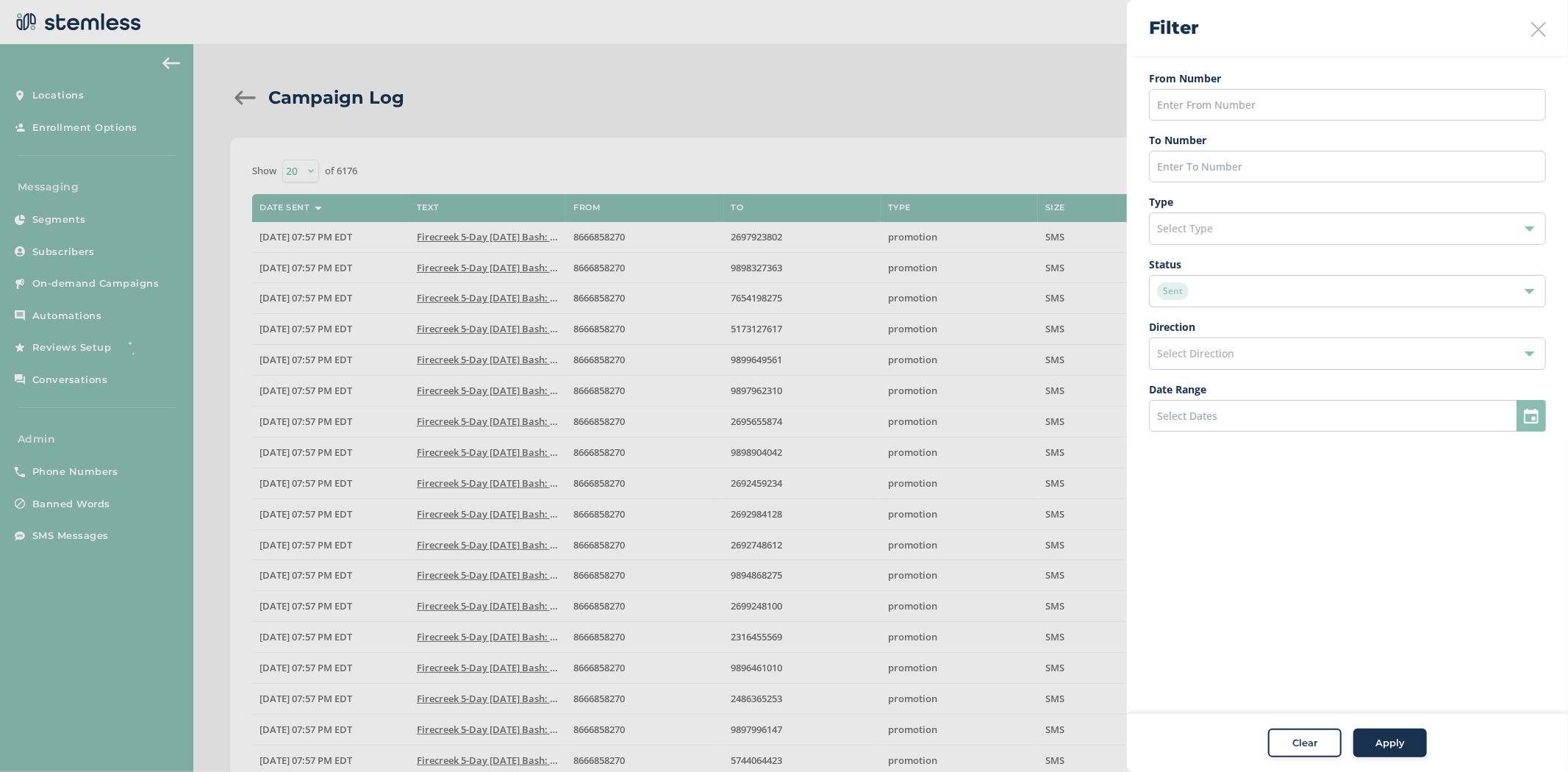
click at [1307, 283] on div "Sent" at bounding box center [1340, 291] width 366 height 17
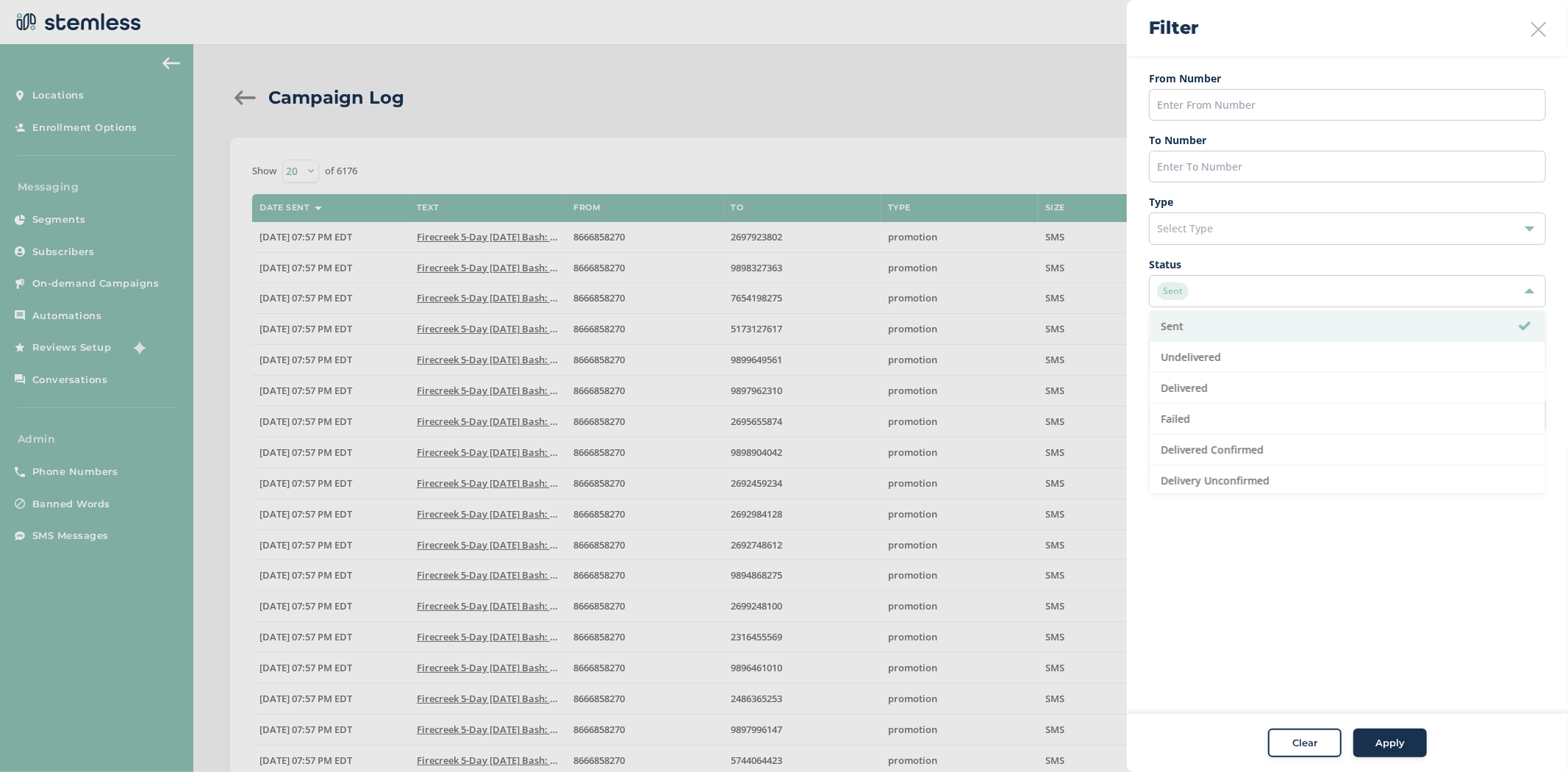
click at [1307, 525] on aside "Filter From Number To Number Type Select Type Status Sent Sent Undelivered Deli…" at bounding box center [1347, 386] width 441 height 772
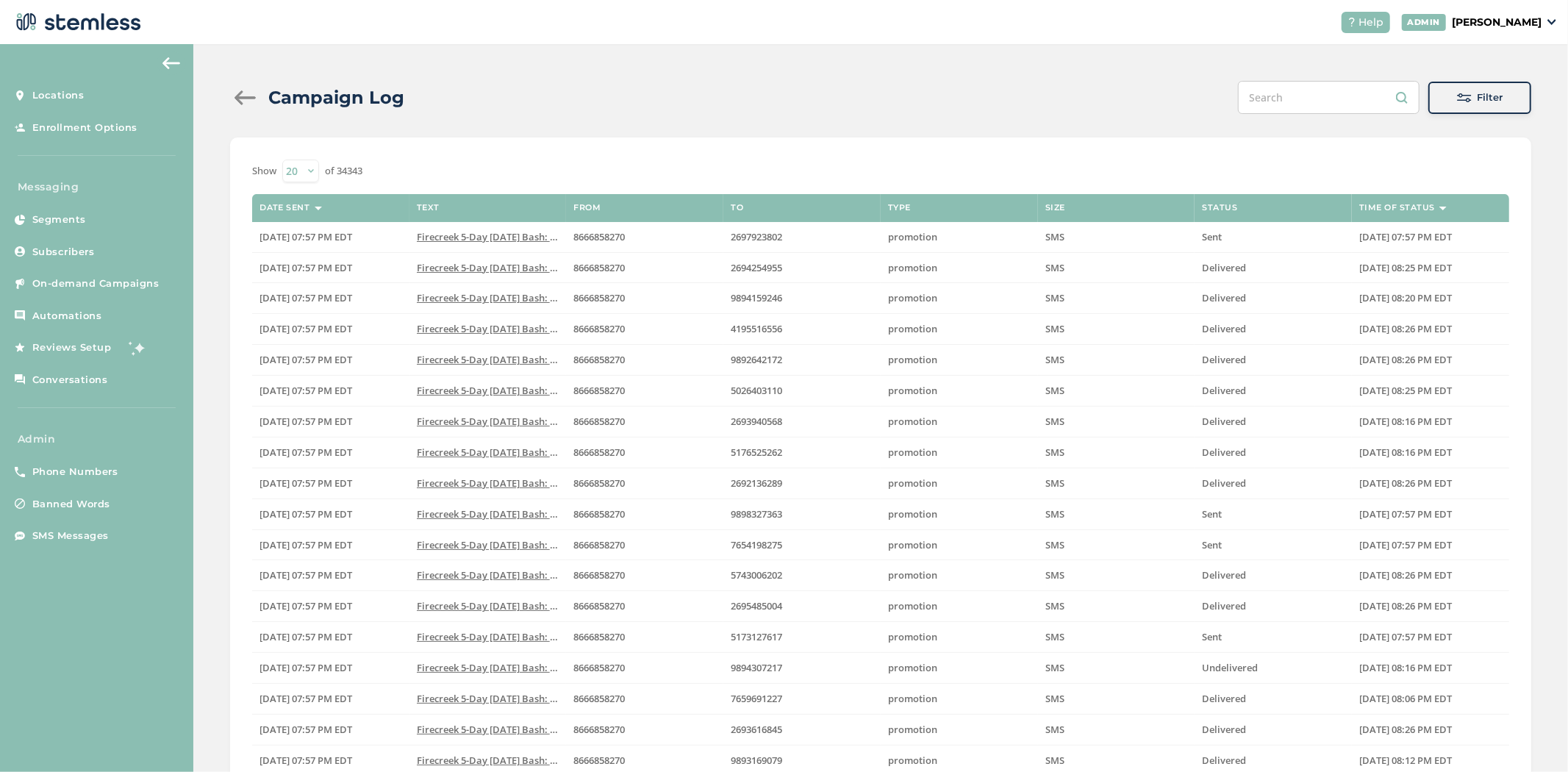
click at [1458, 93] on span at bounding box center [1465, 98] width 15 height 15
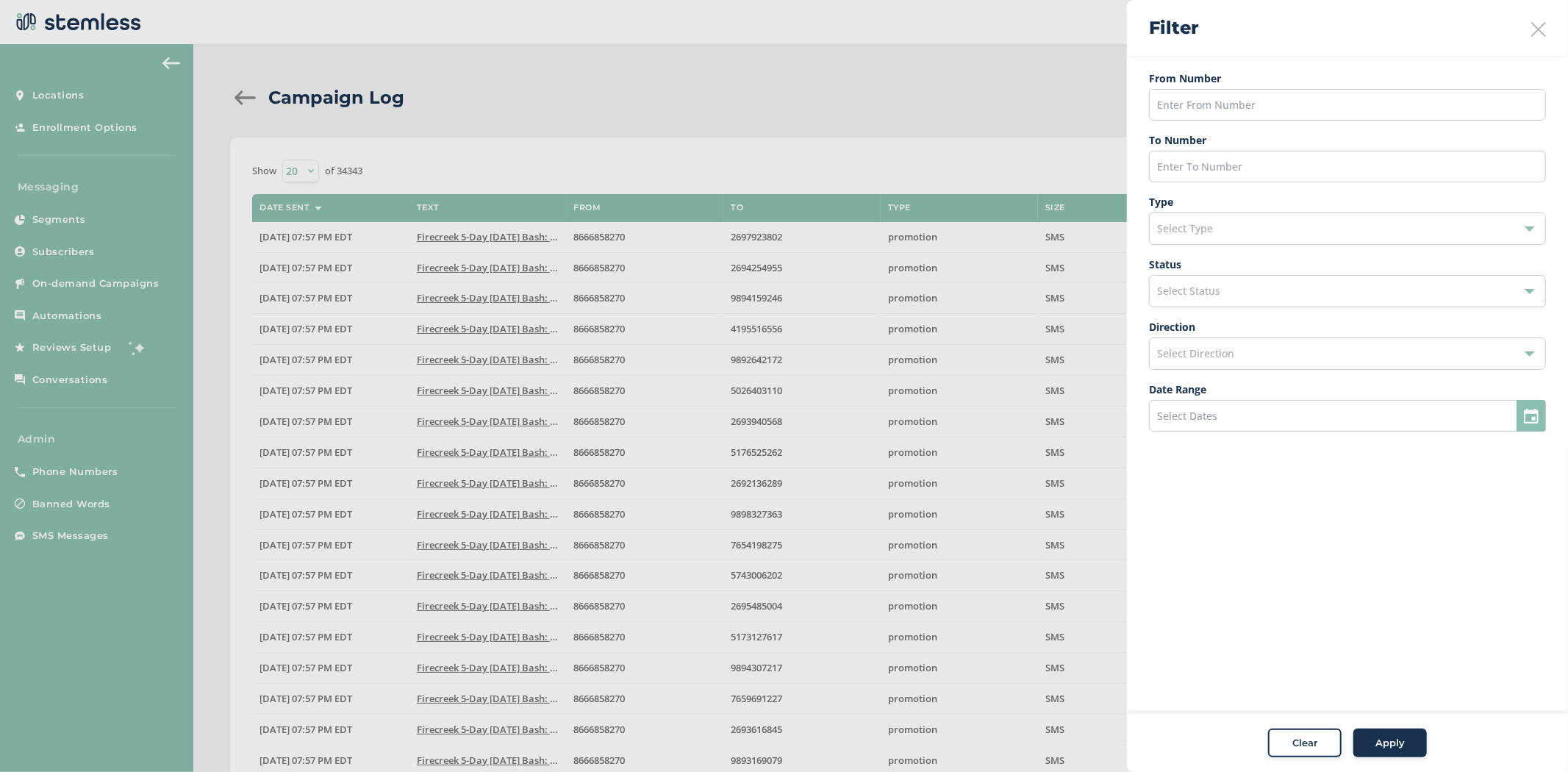
click at [1022, 164] on div at bounding box center [784, 386] width 1568 height 772
click at [1017, 99] on div at bounding box center [784, 386] width 1568 height 772
click at [1334, 740] on button "Clear" at bounding box center [1305, 743] width 74 height 29
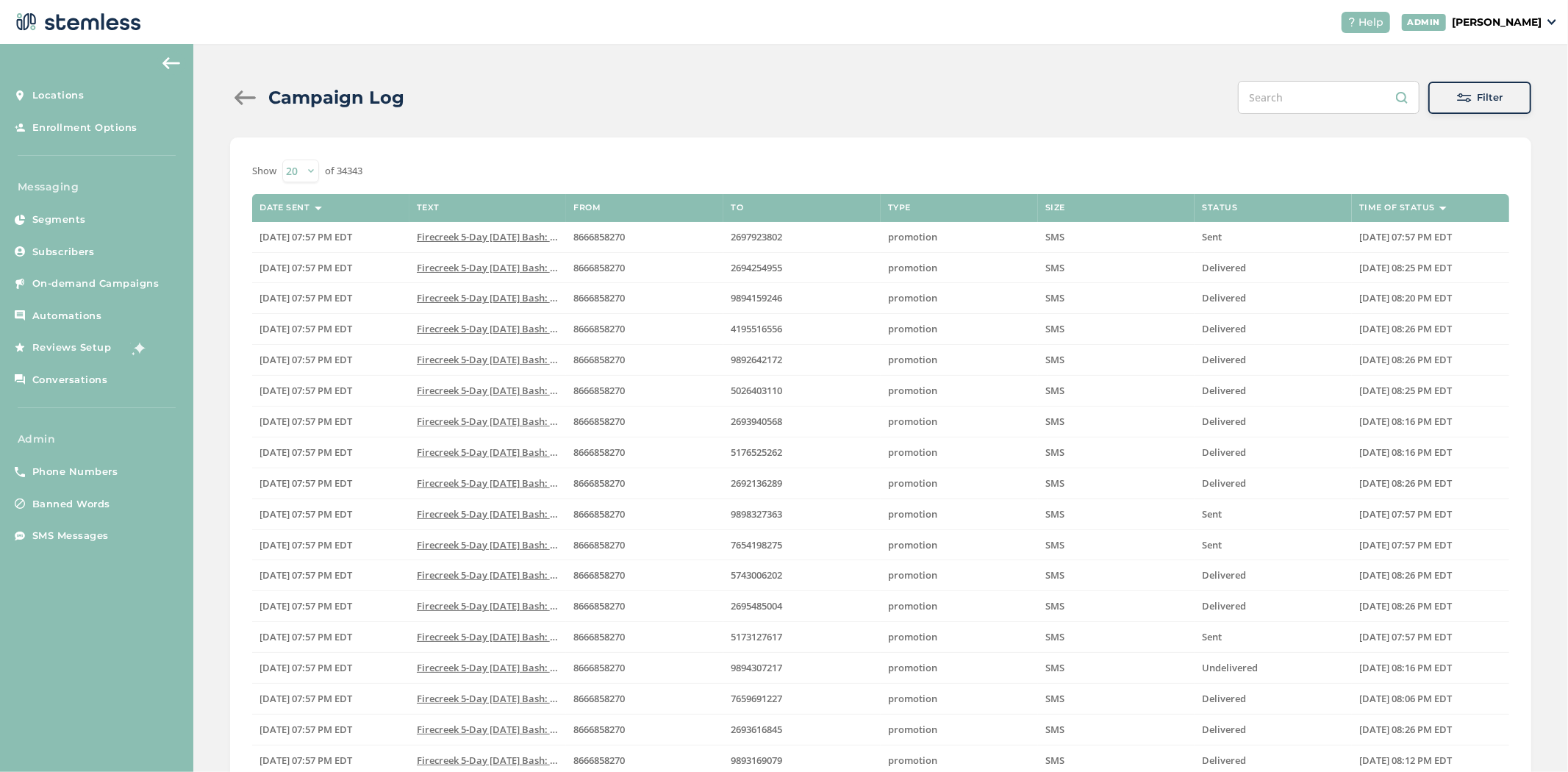
click at [1457, 91] on span at bounding box center [1465, 98] width 15 height 15
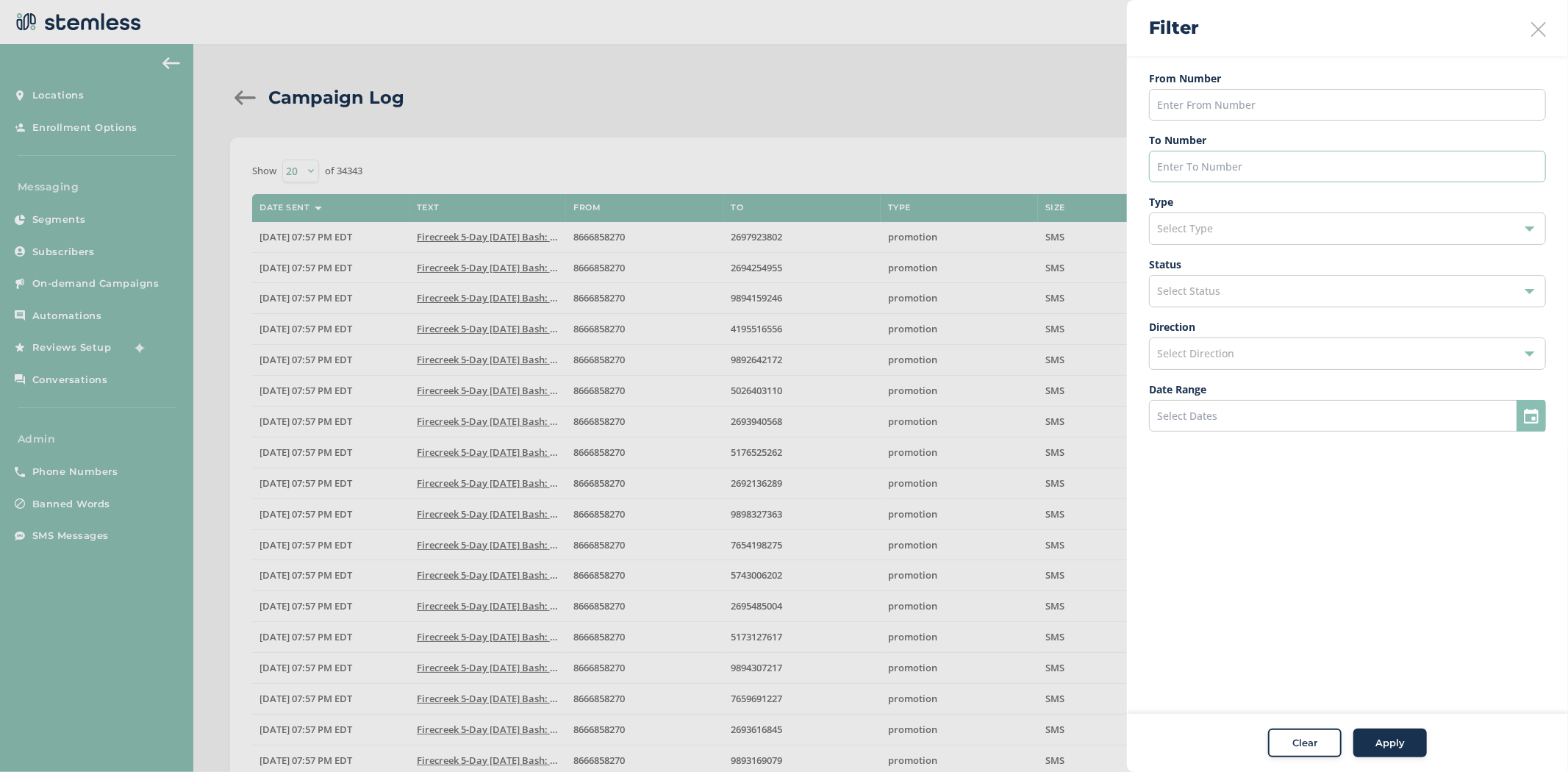
click at [1218, 169] on input "text" at bounding box center [1347, 166] width 397 height 32
click at [1218, 224] on div "Select Type" at bounding box center [1347, 228] width 397 height 32
click at [1047, 127] on div at bounding box center [784, 386] width 1568 height 772
click at [1196, 301] on div "Select Status" at bounding box center [1347, 291] width 397 height 32
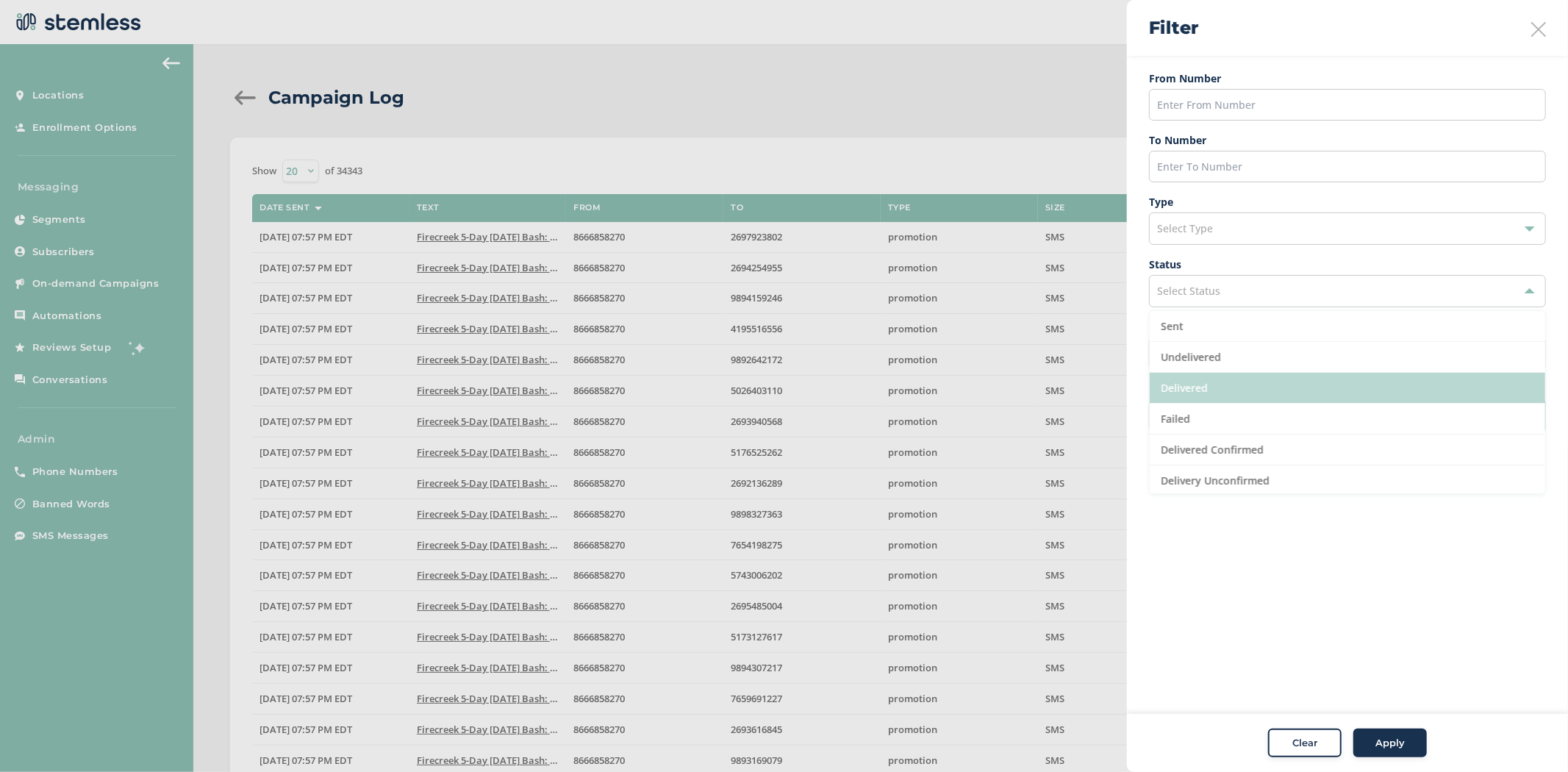
click at [1250, 397] on li "Delivered" at bounding box center [1347, 388] width 396 height 31
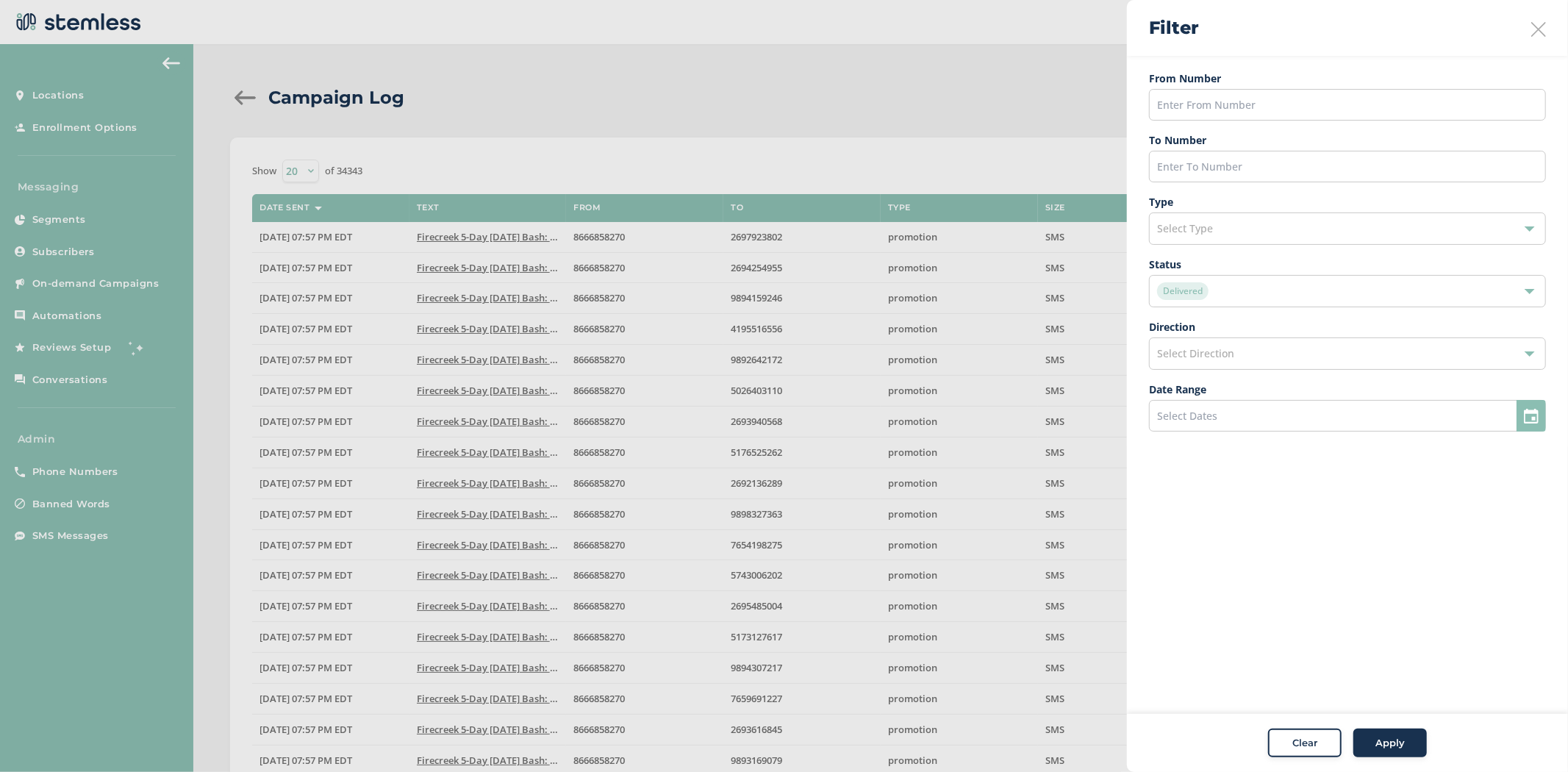
click at [1386, 746] on span "Apply" at bounding box center [1390, 743] width 29 height 15
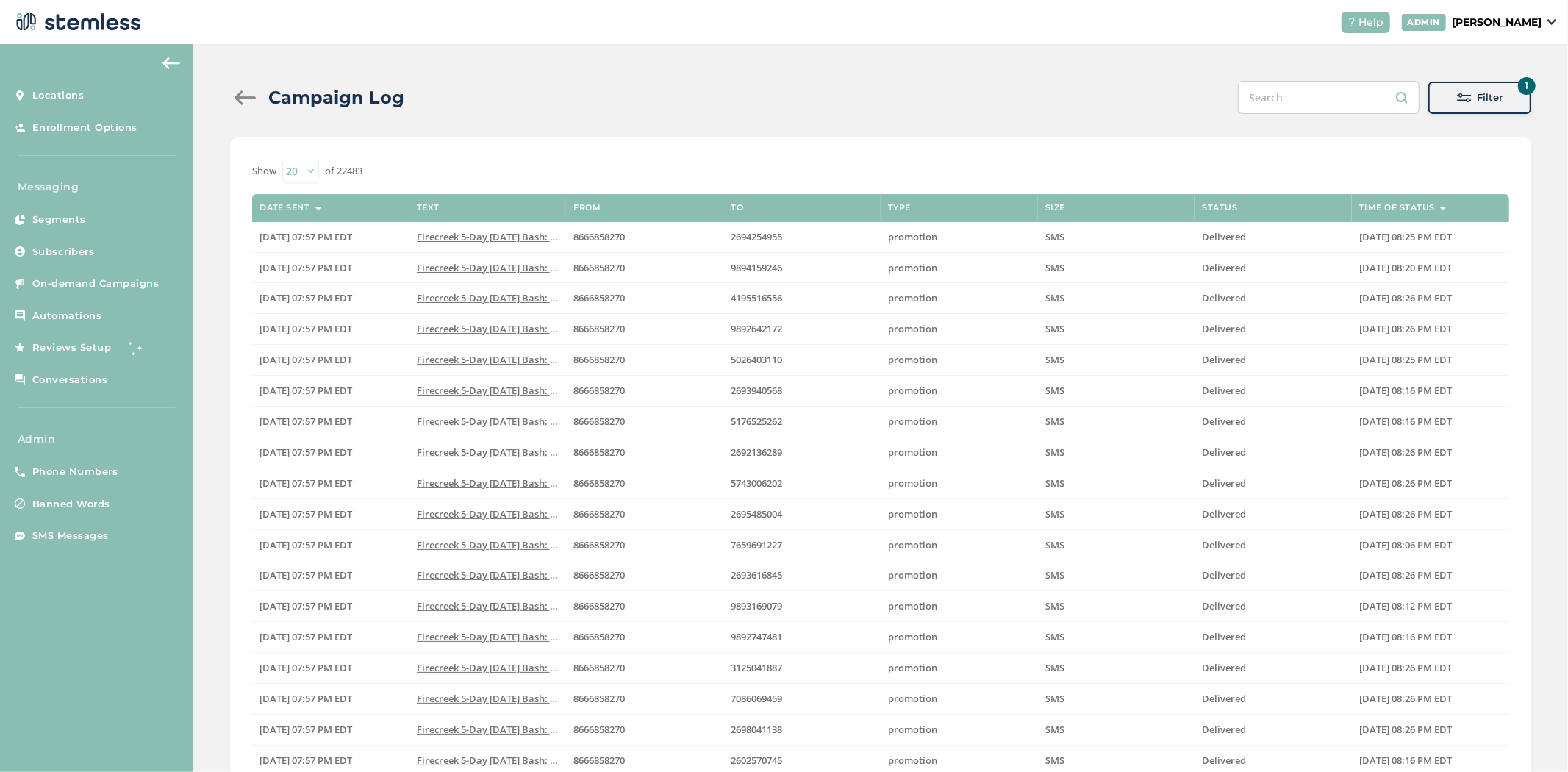
click at [1458, 112] on button "1 Filter" at bounding box center [1480, 97] width 103 height 32
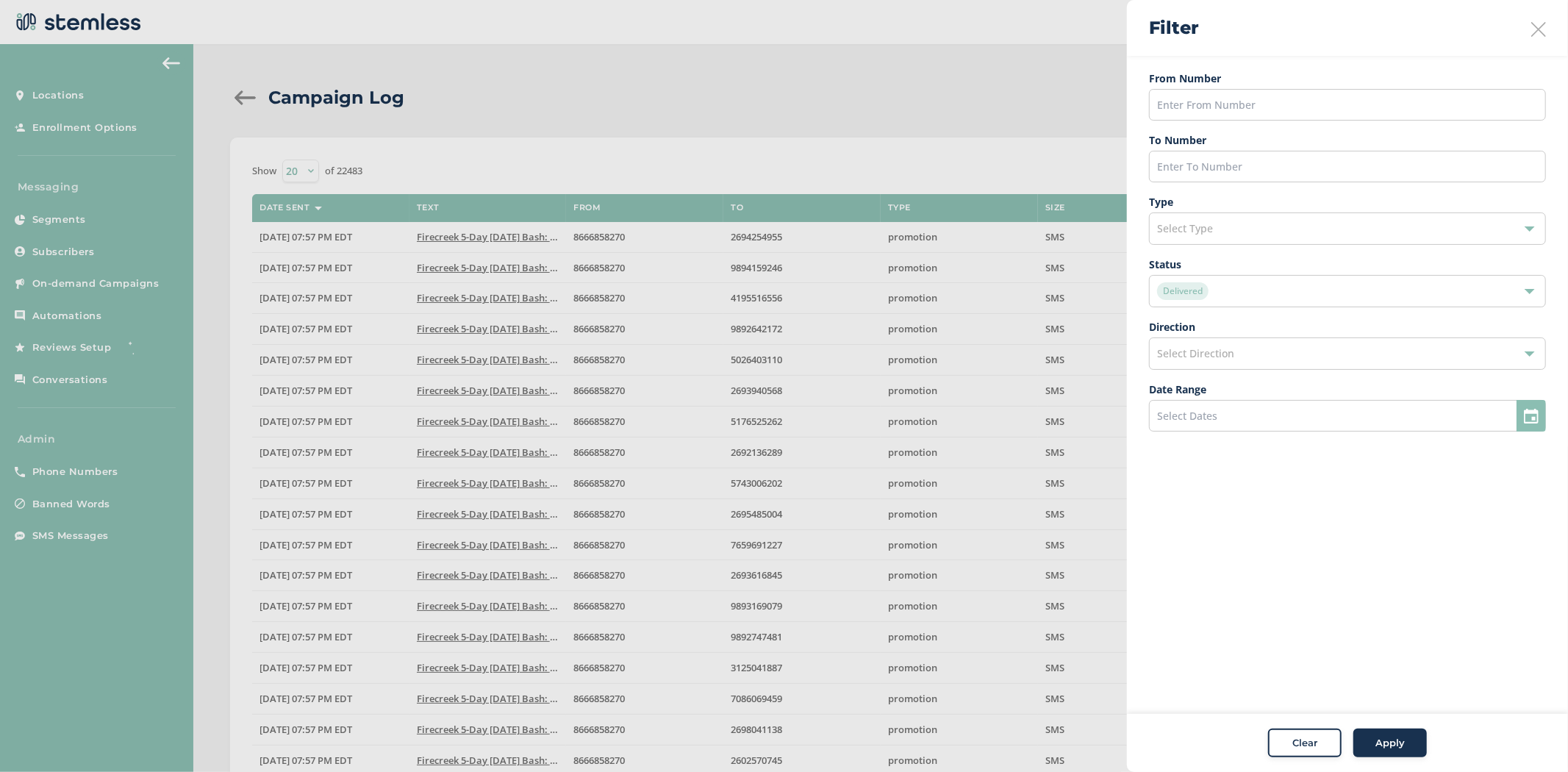
click at [1261, 285] on div "Delivered" at bounding box center [1340, 291] width 366 height 17
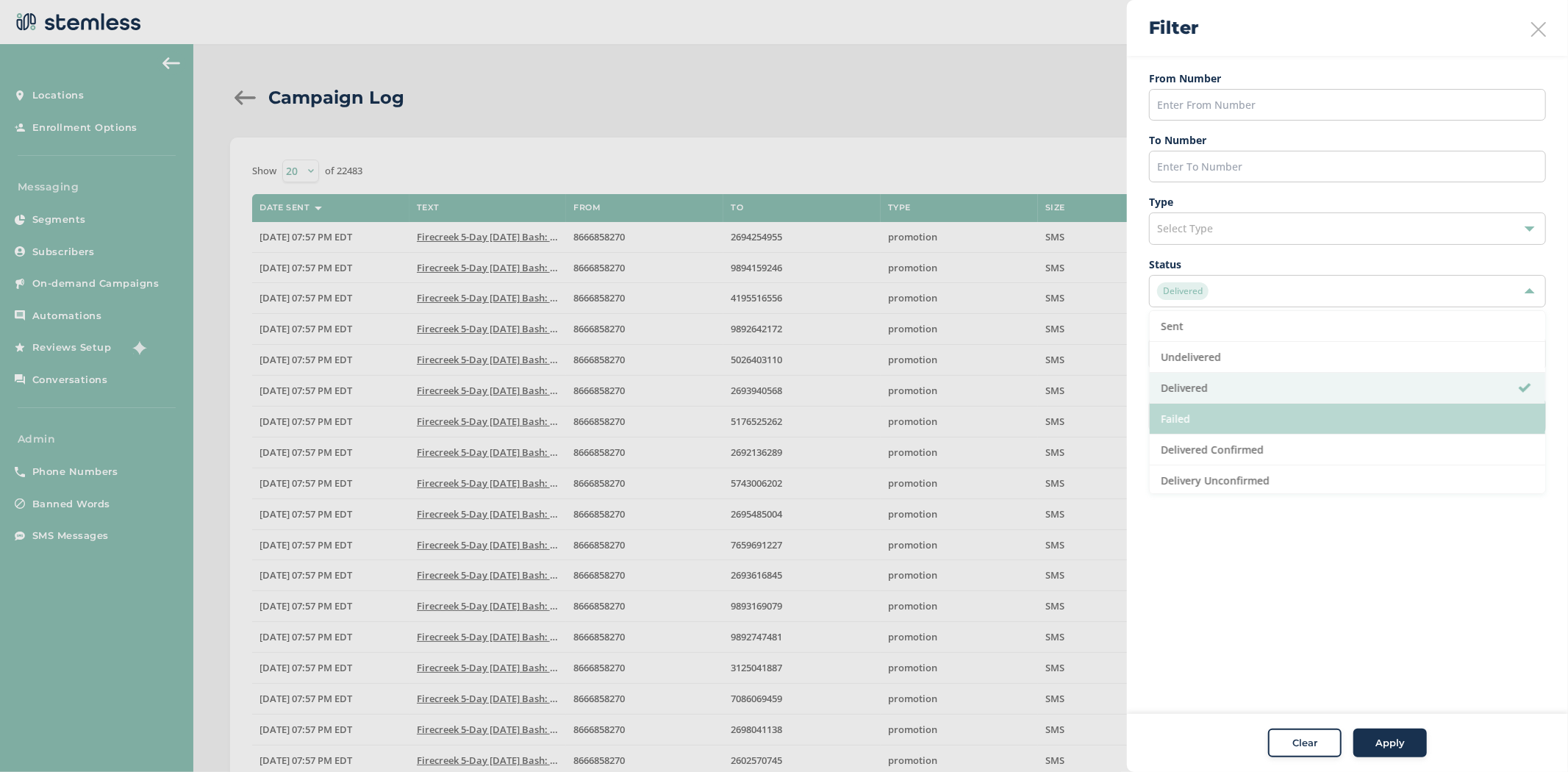
click at [1238, 413] on li "Failed" at bounding box center [1347, 419] width 396 height 31
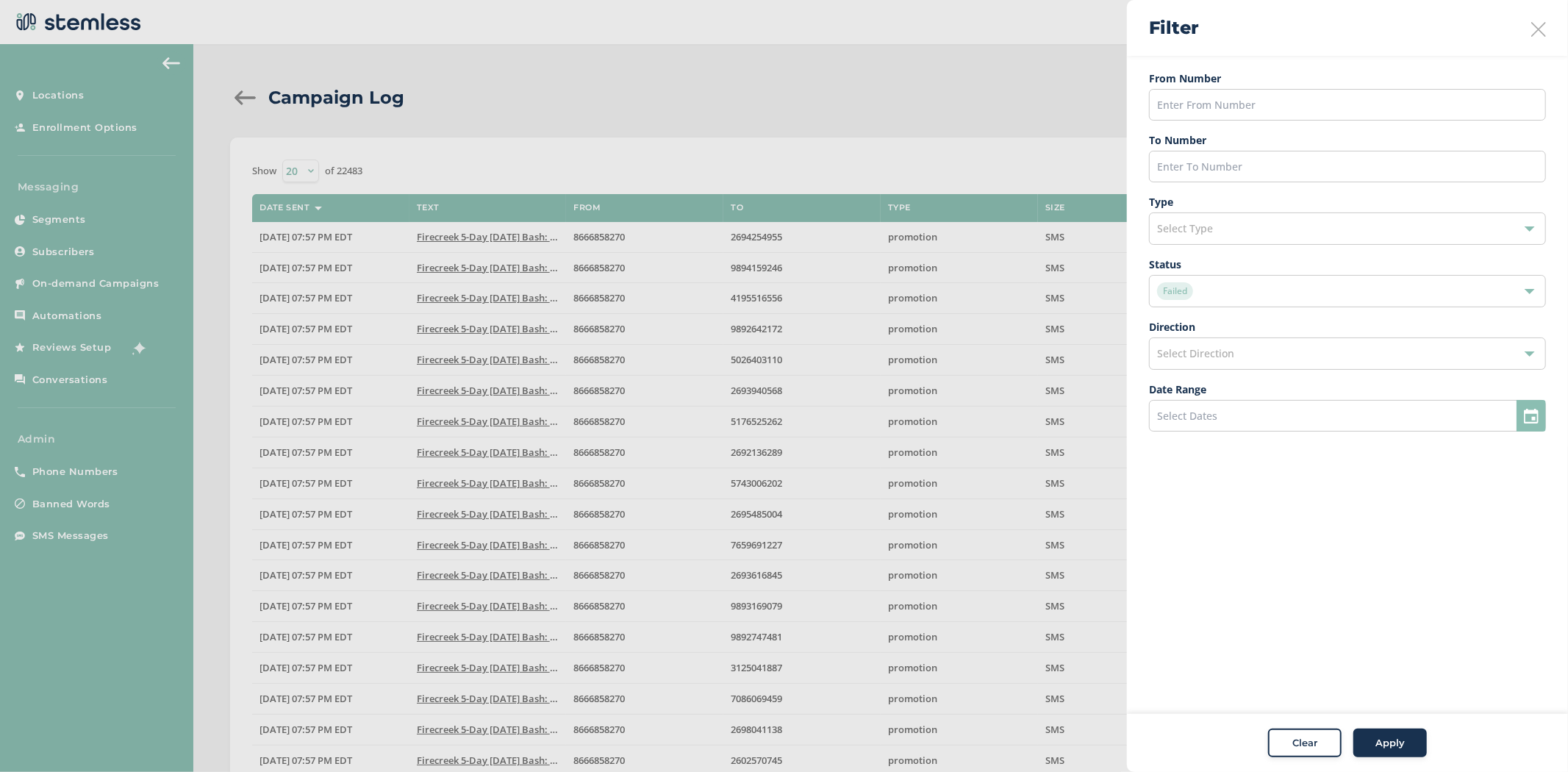
click at [1378, 743] on span "Apply" at bounding box center [1390, 743] width 29 height 15
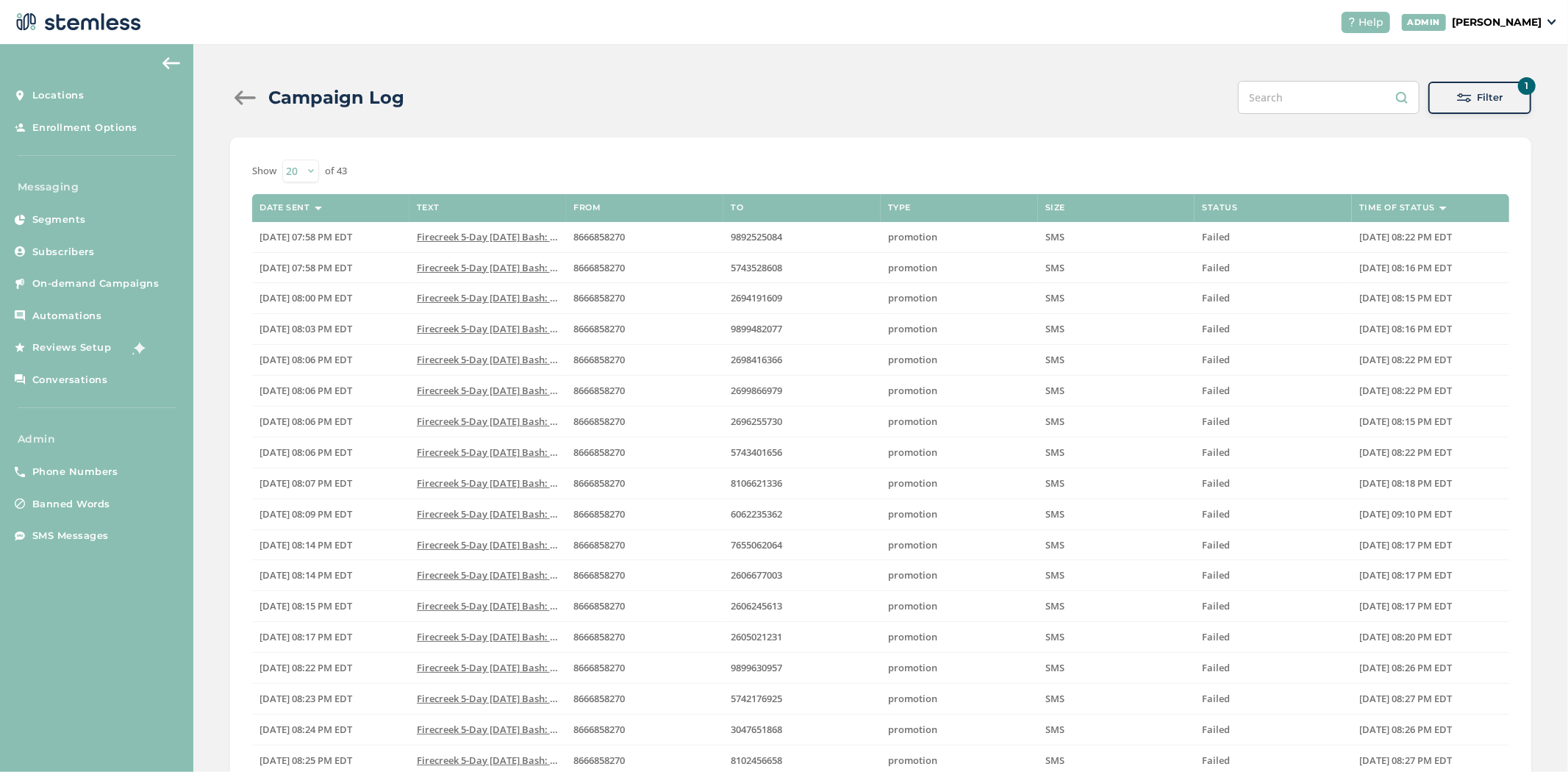
click at [239, 101] on div at bounding box center [244, 98] width 29 height 15
